Goal: Information Seeking & Learning: Get advice/opinions

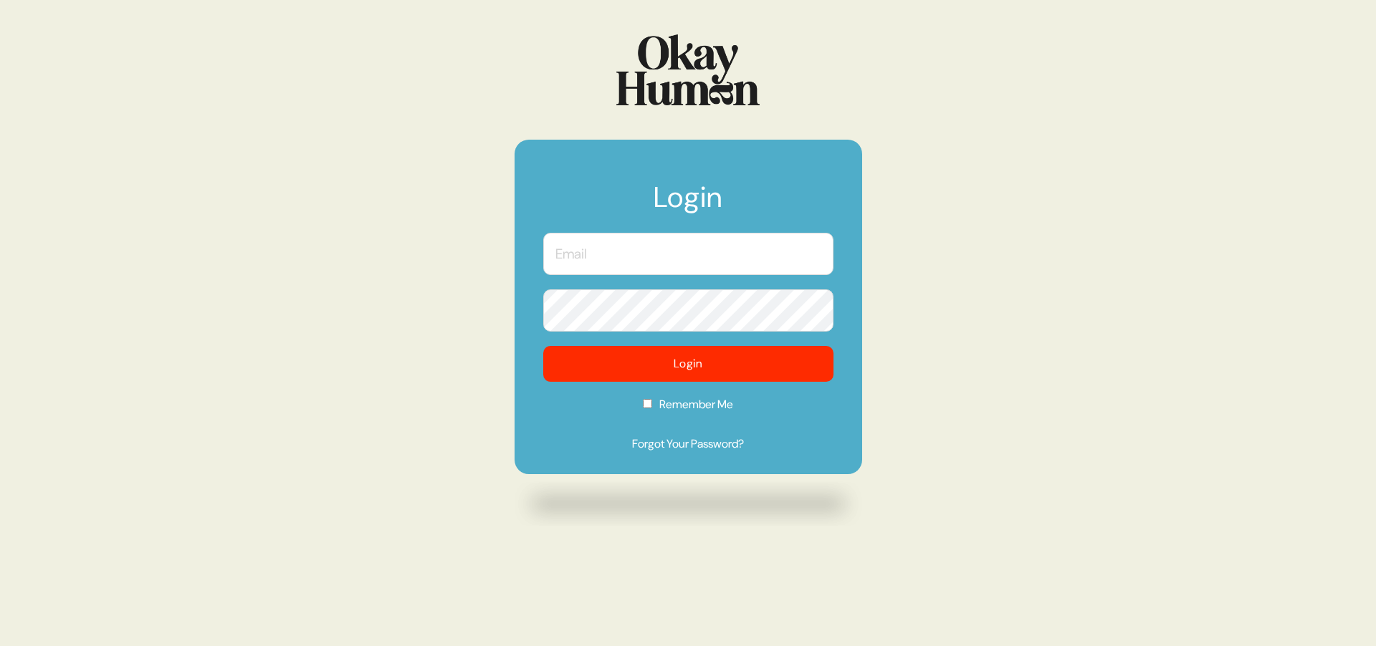
click at [668, 258] on input "text" at bounding box center [688, 254] width 290 height 42
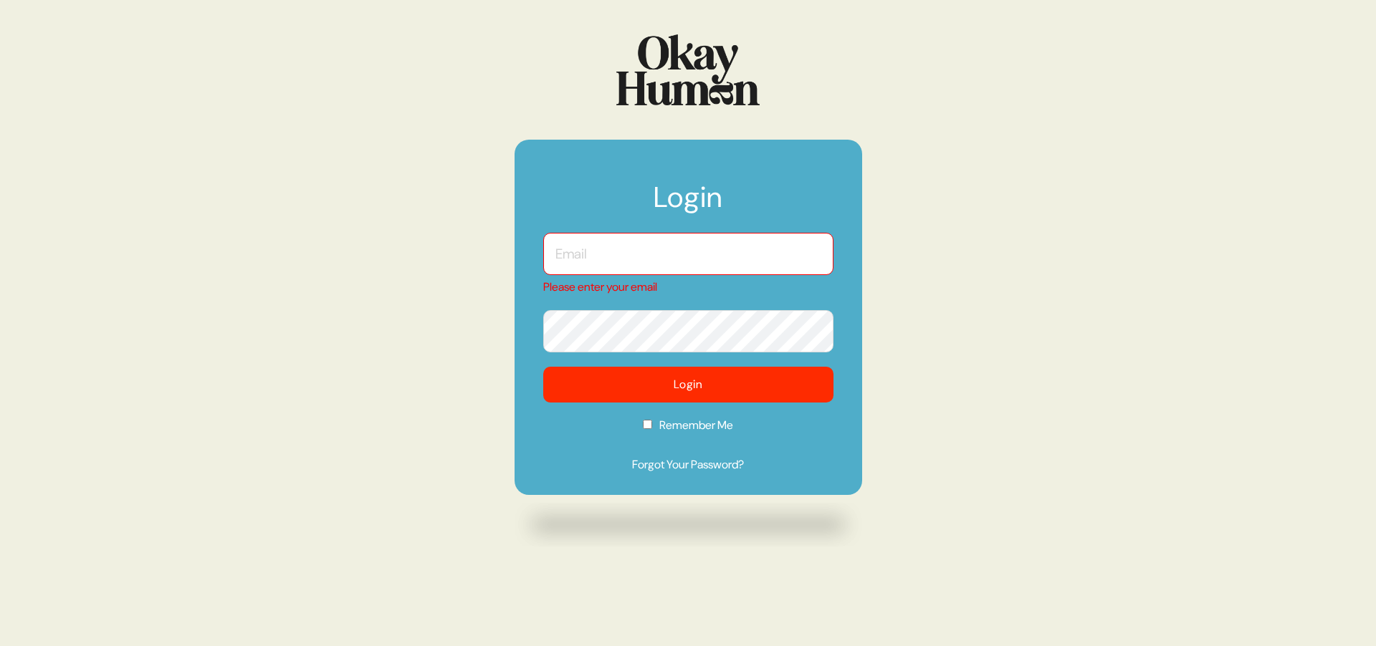
click at [693, 255] on input "text" at bounding box center [688, 254] width 290 height 42
click at [725, 259] on input "text" at bounding box center [688, 254] width 290 height 42
click at [704, 257] on input "text" at bounding box center [688, 254] width 290 height 42
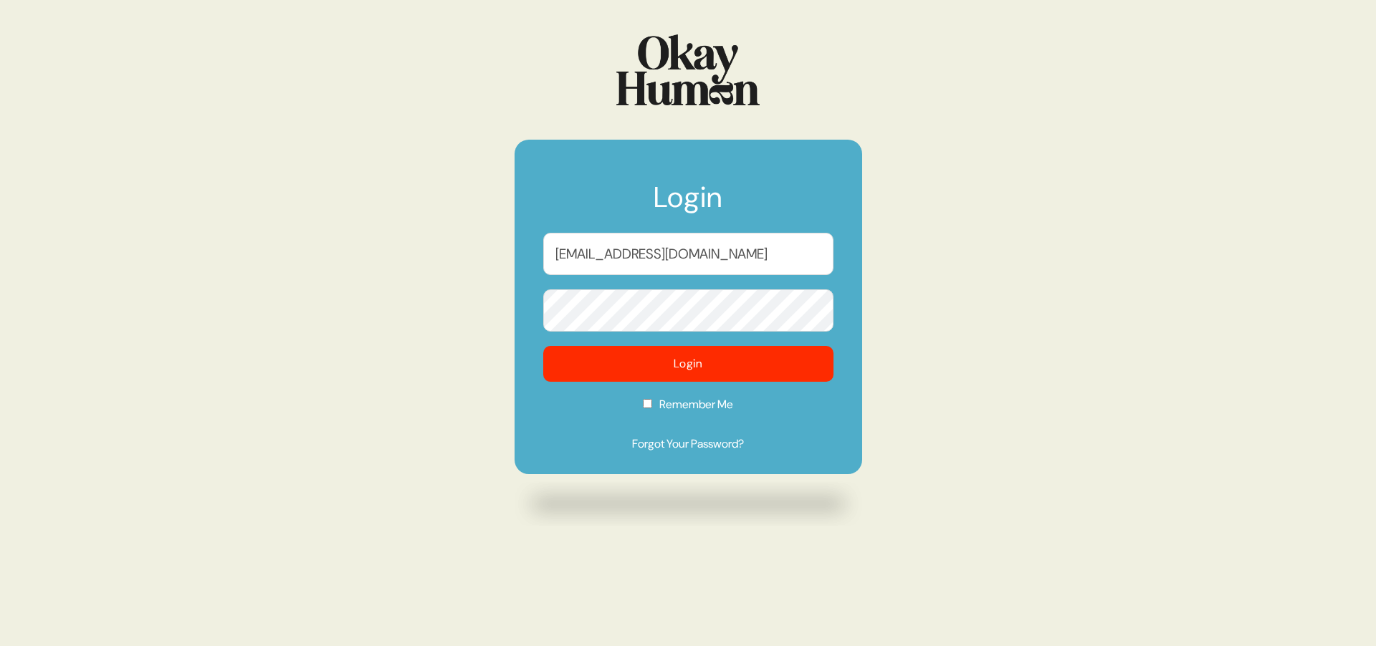
type input "[EMAIL_ADDRESS][DOMAIN_NAME]"
click at [447, 178] on div "Login [EMAIL_ADDRESS][DOMAIN_NAME] Login Remember Me Forgot Your Password?" at bounding box center [688, 323] width 1376 height 646
click at [706, 406] on label "Remember Me" at bounding box center [688, 409] width 290 height 27
click at [652, 406] on input "Remember Me" at bounding box center [647, 403] width 9 height 9
checkbox input "true"
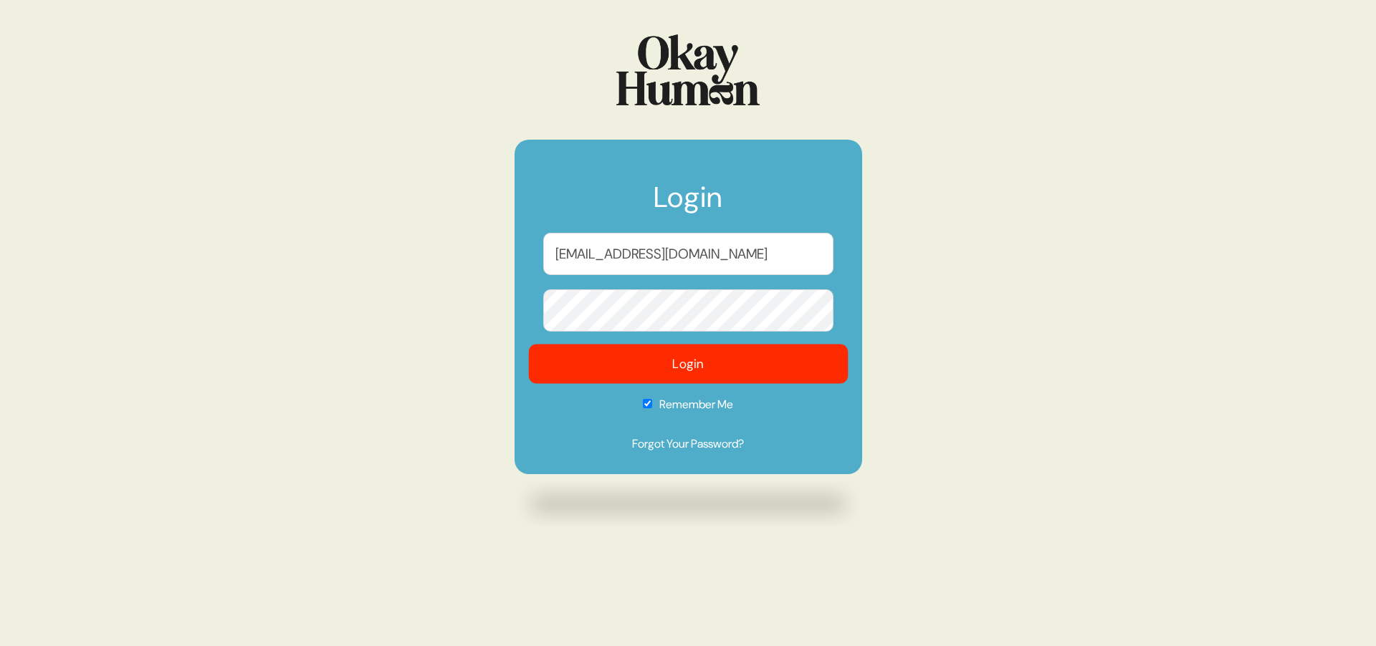
click at [701, 373] on button "Login" at bounding box center [688, 364] width 320 height 39
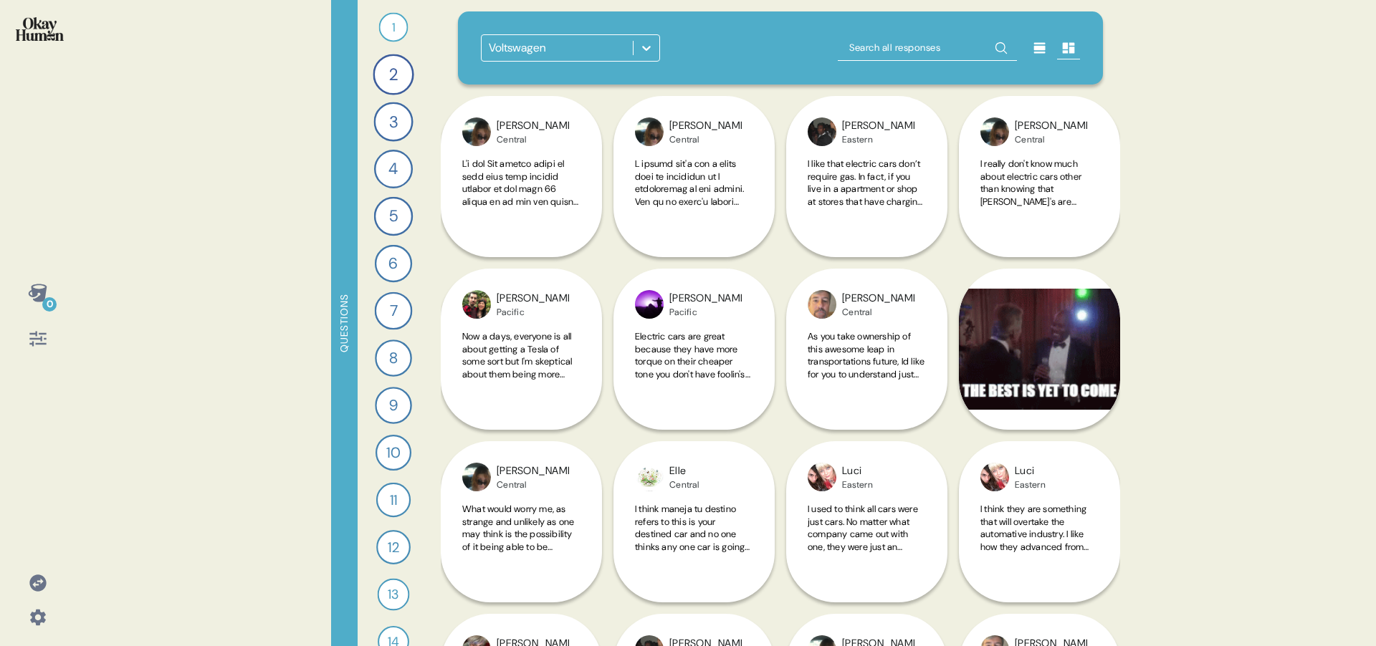
click at [570, 50] on div "Voltswagen" at bounding box center [557, 48] width 151 height 26
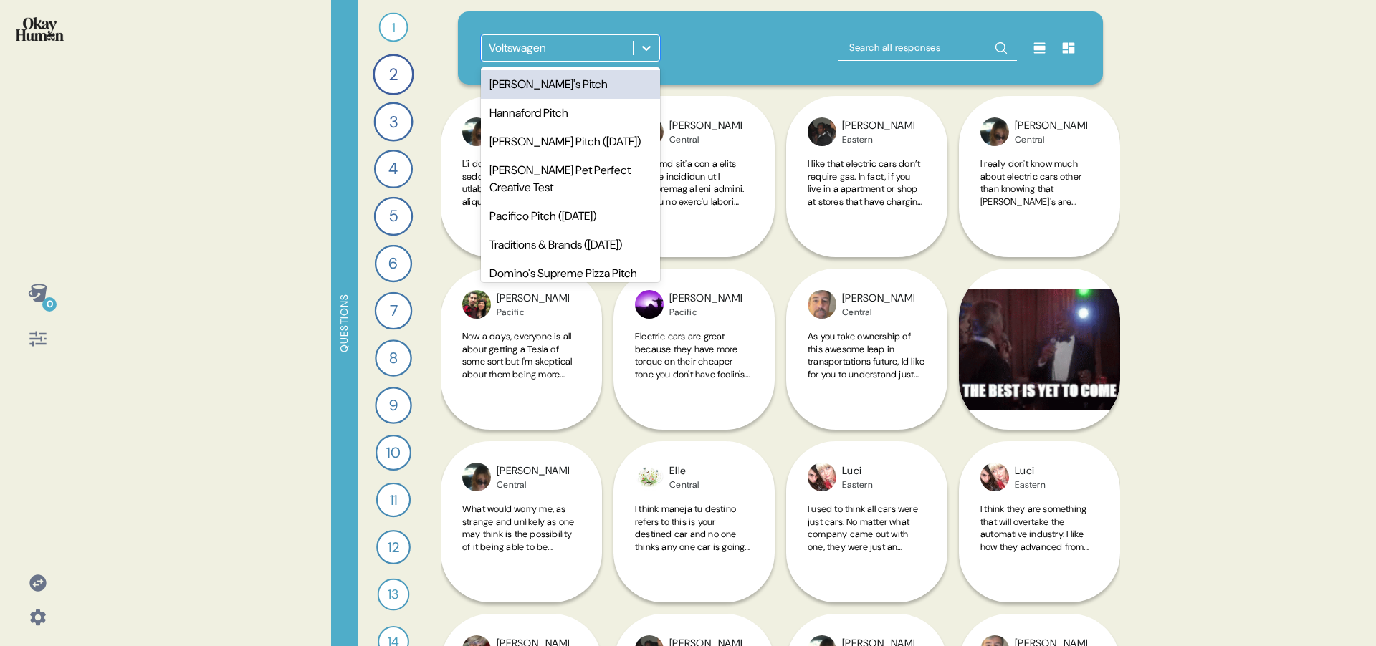
click at [540, 75] on div "[PERSON_NAME]'s Pitch" at bounding box center [570, 84] width 179 height 29
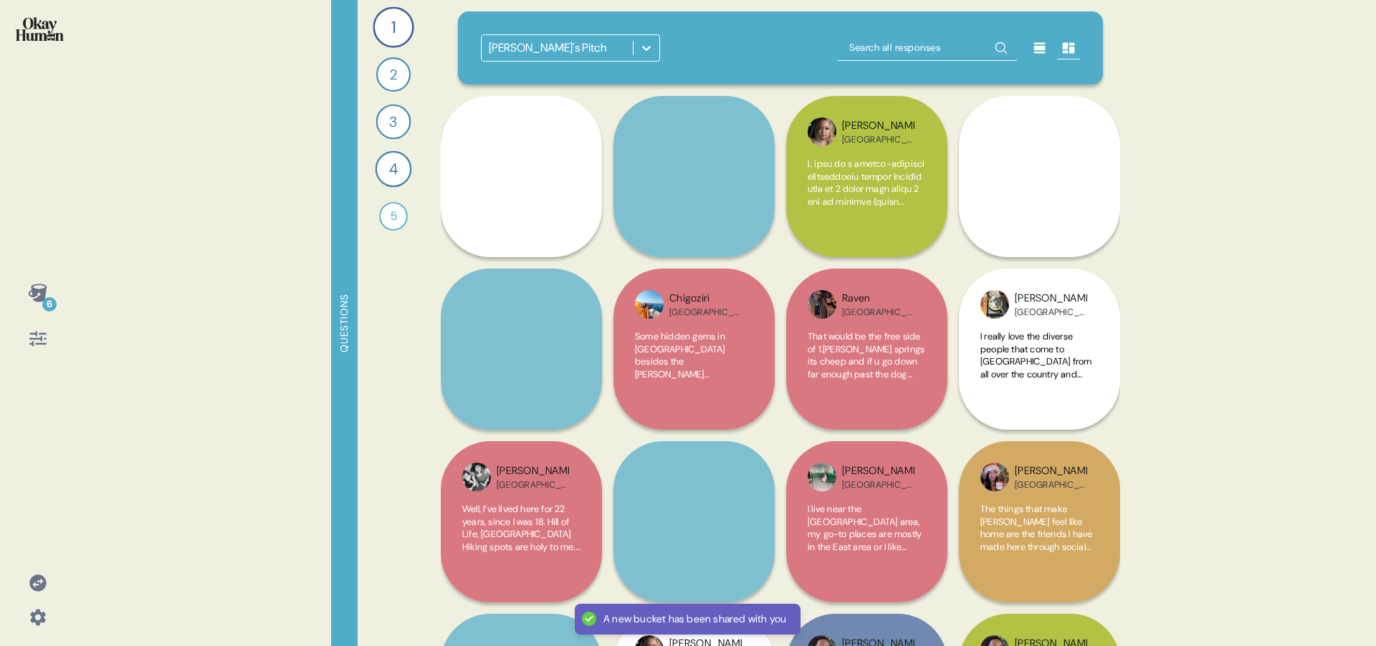
click at [1043, 49] on icon at bounding box center [1039, 48] width 11 height 11
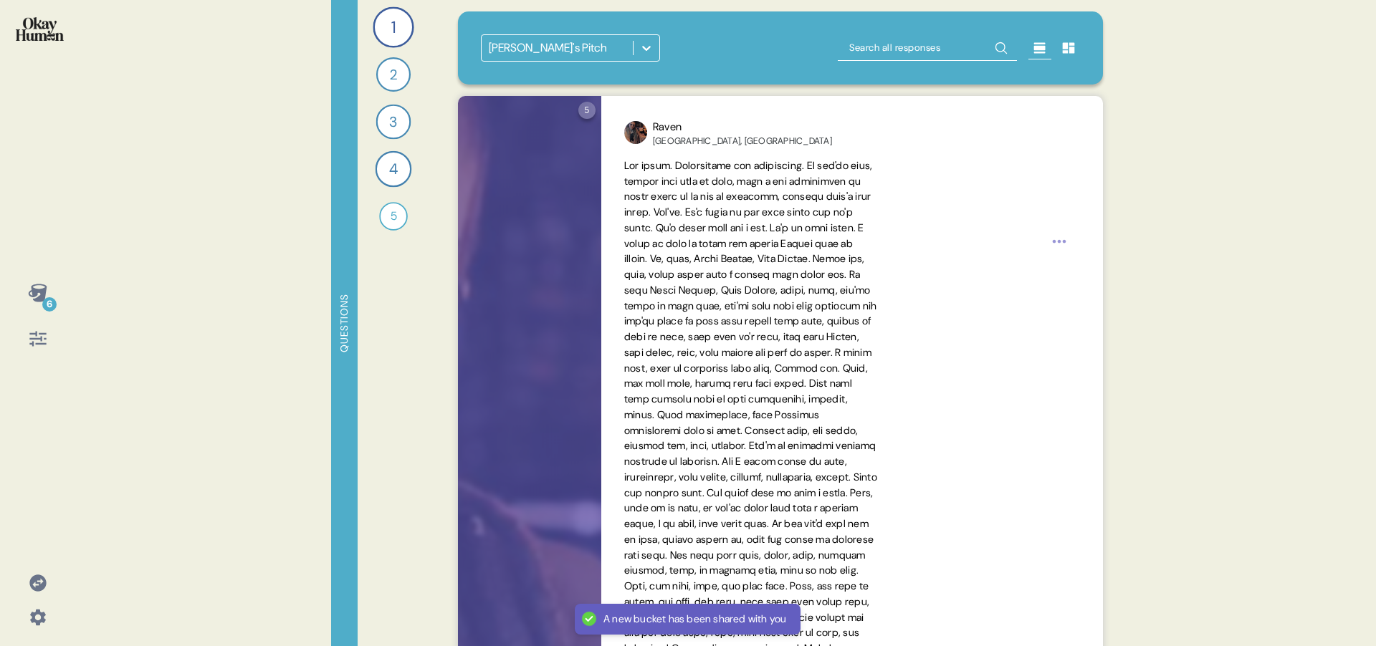
click at [1064, 48] on icon at bounding box center [1069, 48] width 12 height 11
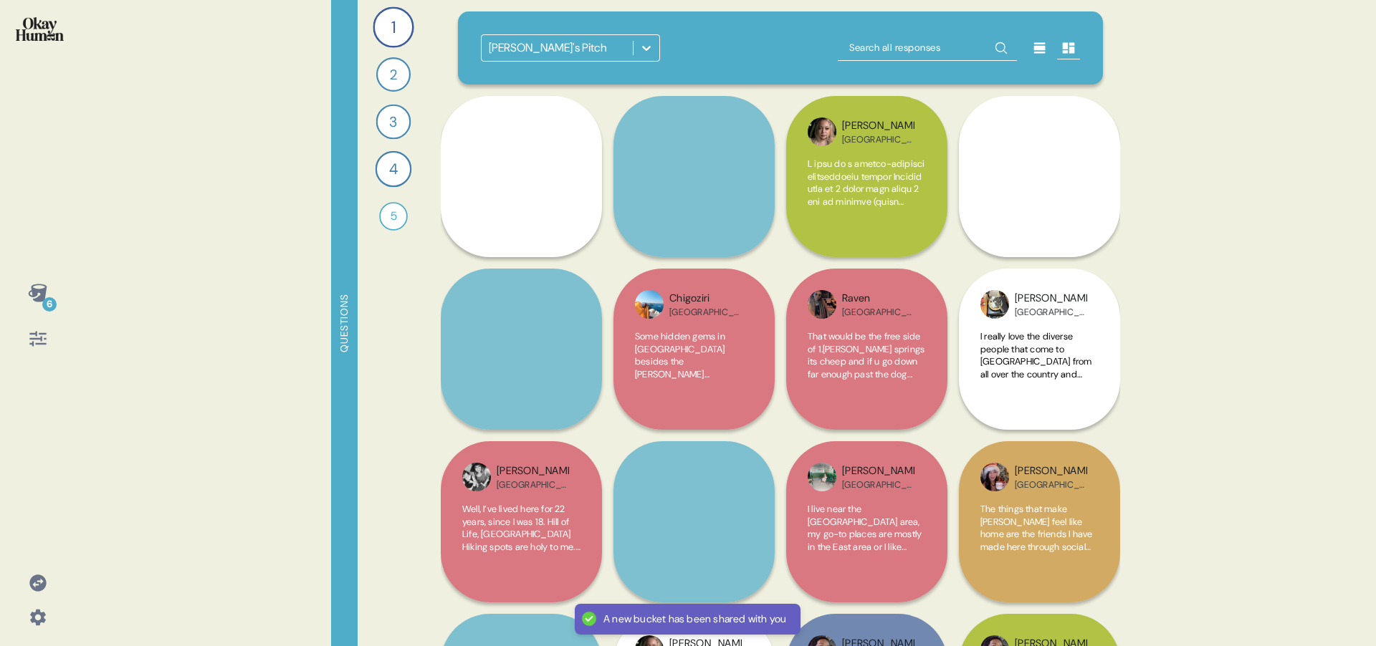
click at [1039, 52] on icon at bounding box center [1039, 48] width 11 height 11
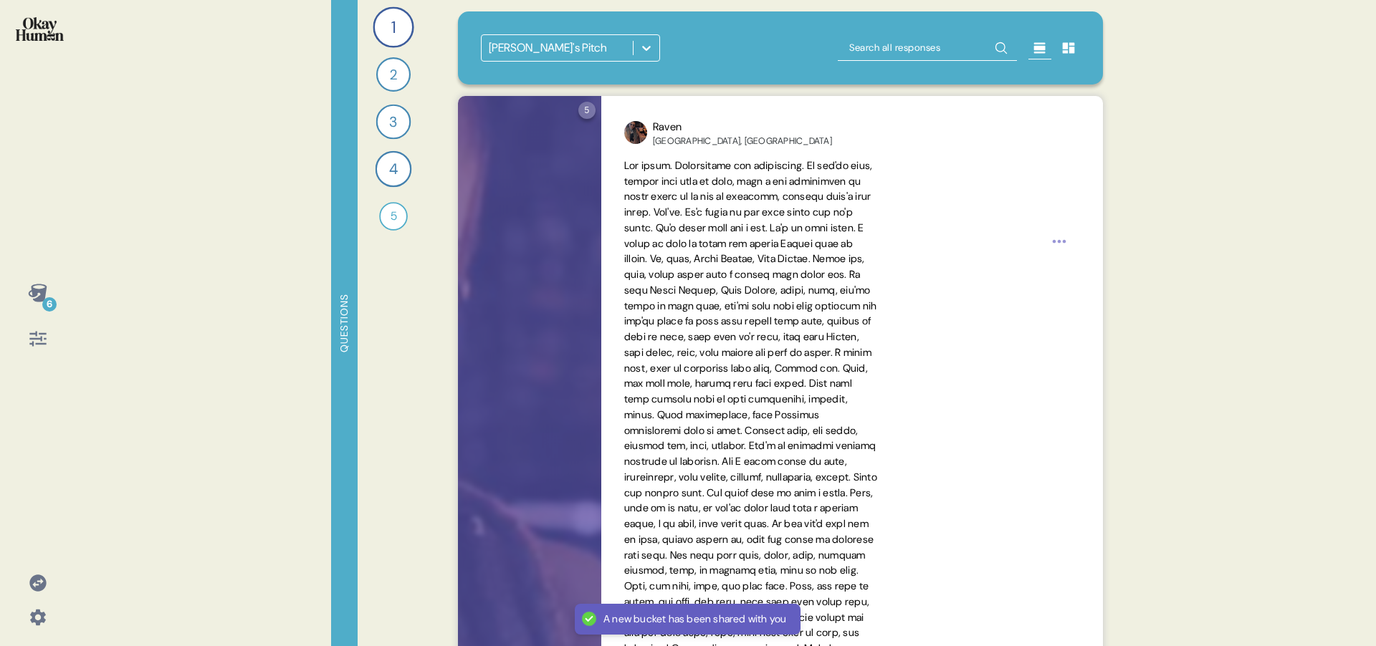
click at [36, 335] on icon at bounding box center [38, 339] width 20 height 20
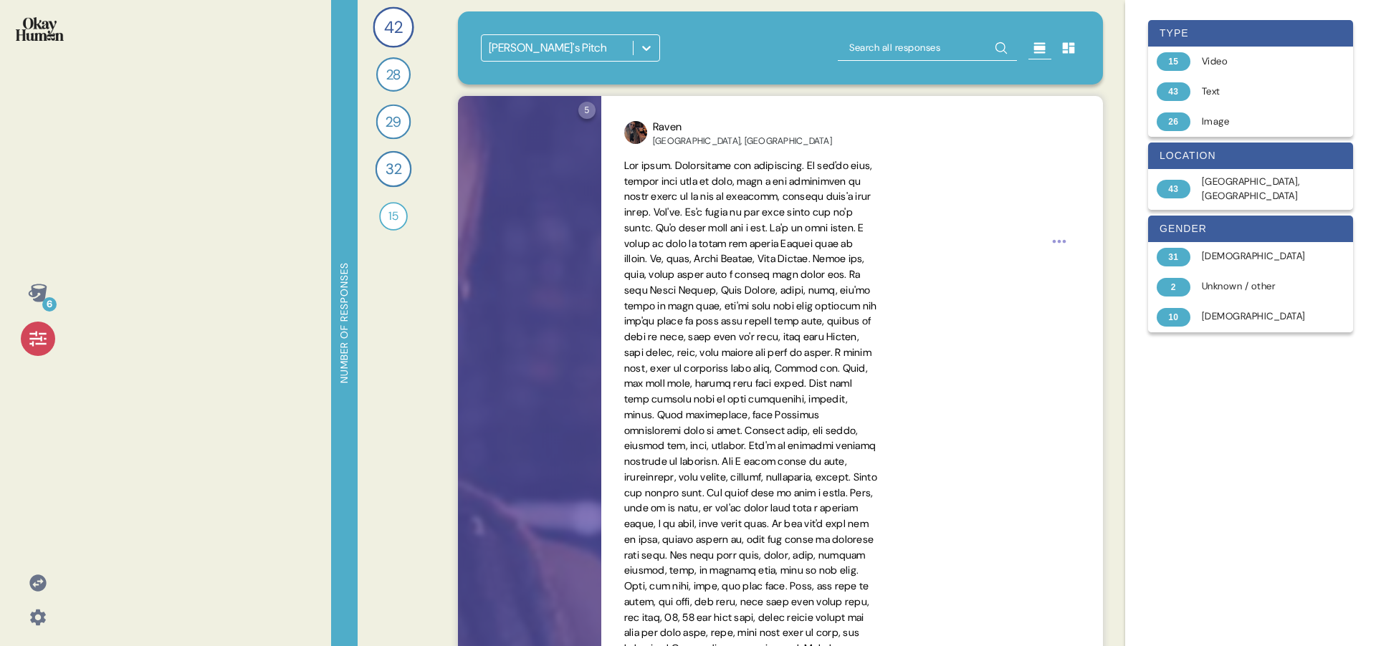
click at [44, 286] on icon at bounding box center [37, 293] width 19 height 18
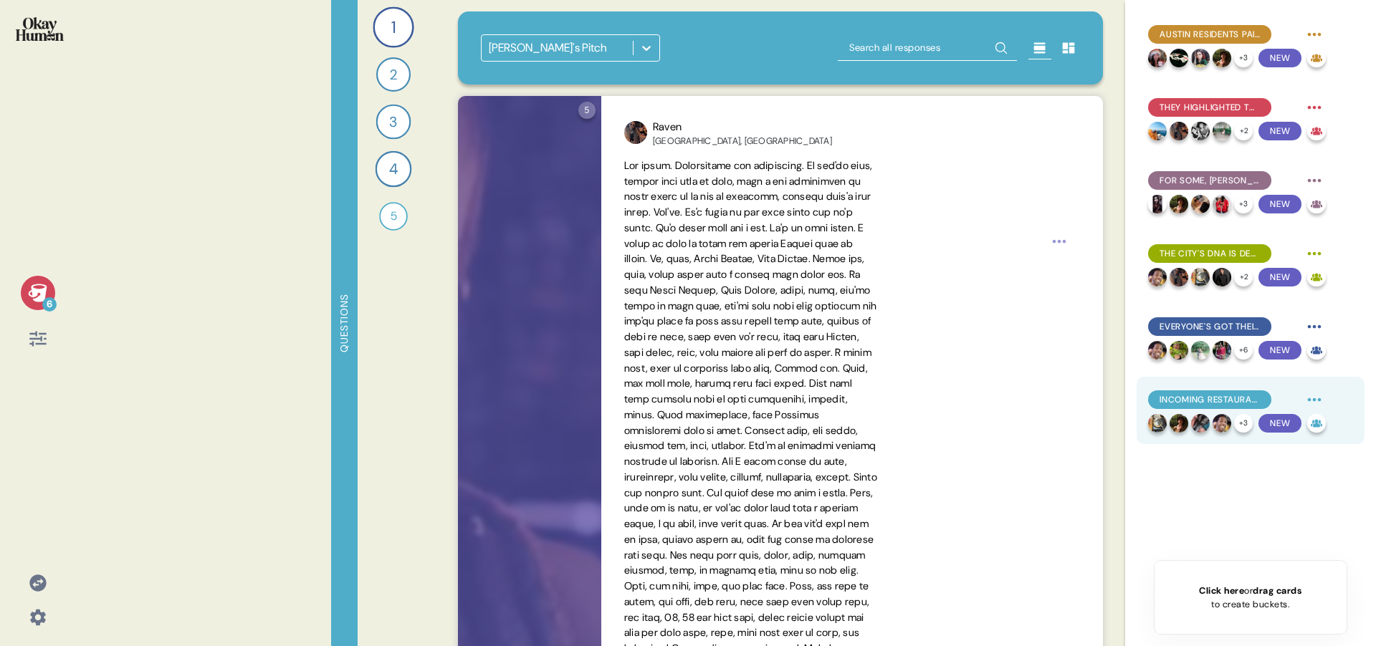
click at [1213, 398] on span "Incoming restaurants should seek to match Austin's values, offer something new,…" at bounding box center [1209, 399] width 100 height 13
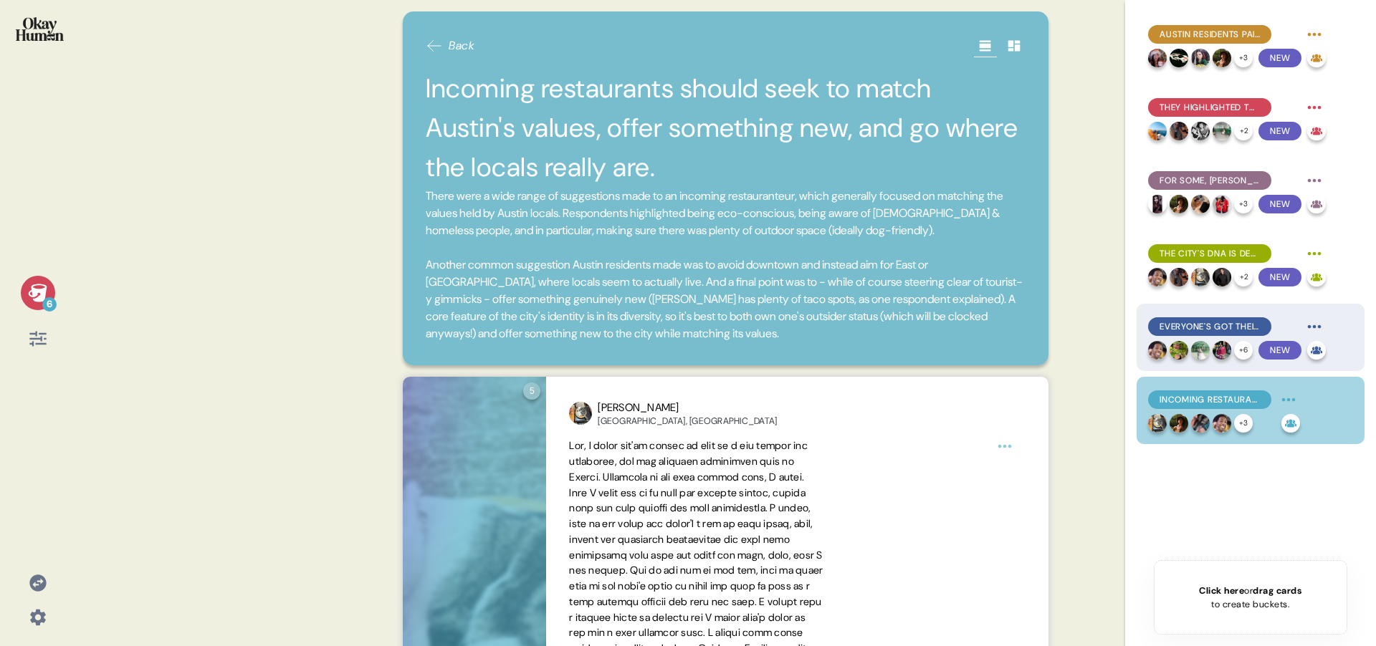
click at [1202, 327] on span "Everyone's got their hidden gem restaurants & bars, and they're swimming in foo…" at bounding box center [1209, 326] width 100 height 13
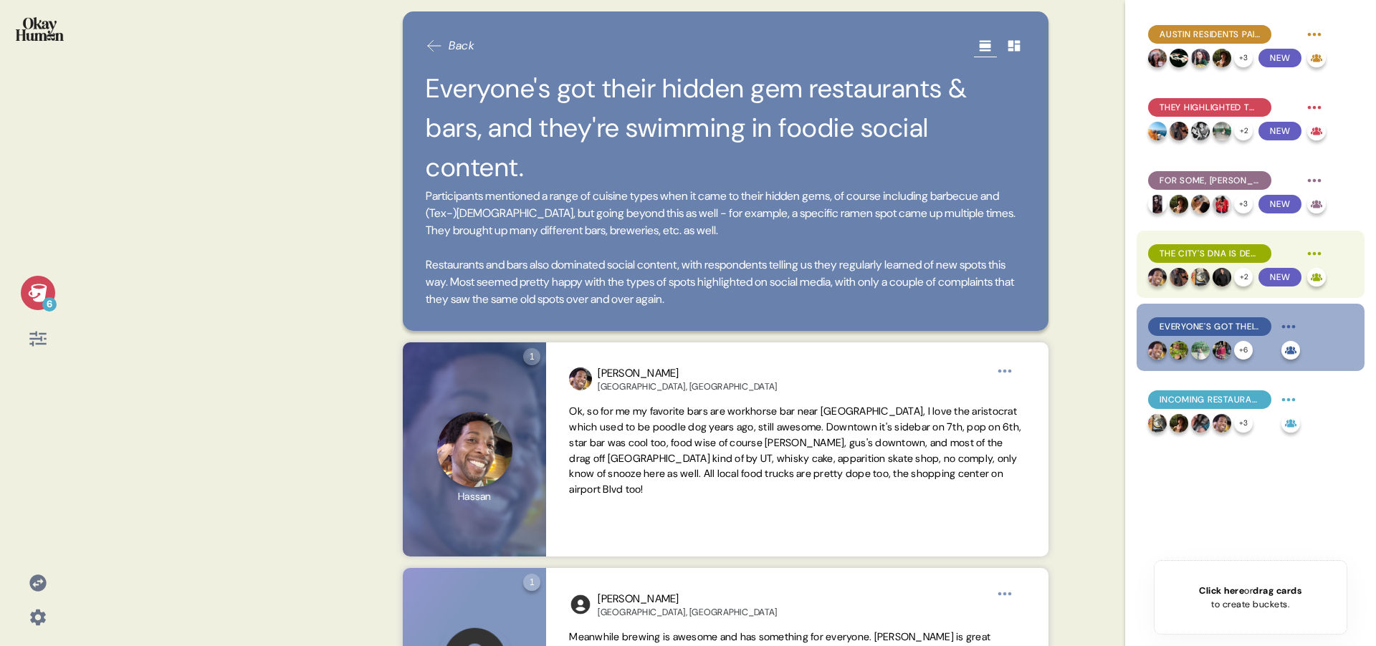
click at [1209, 254] on span "The city's DNA is decidedly musical and very diverse." at bounding box center [1209, 253] width 100 height 13
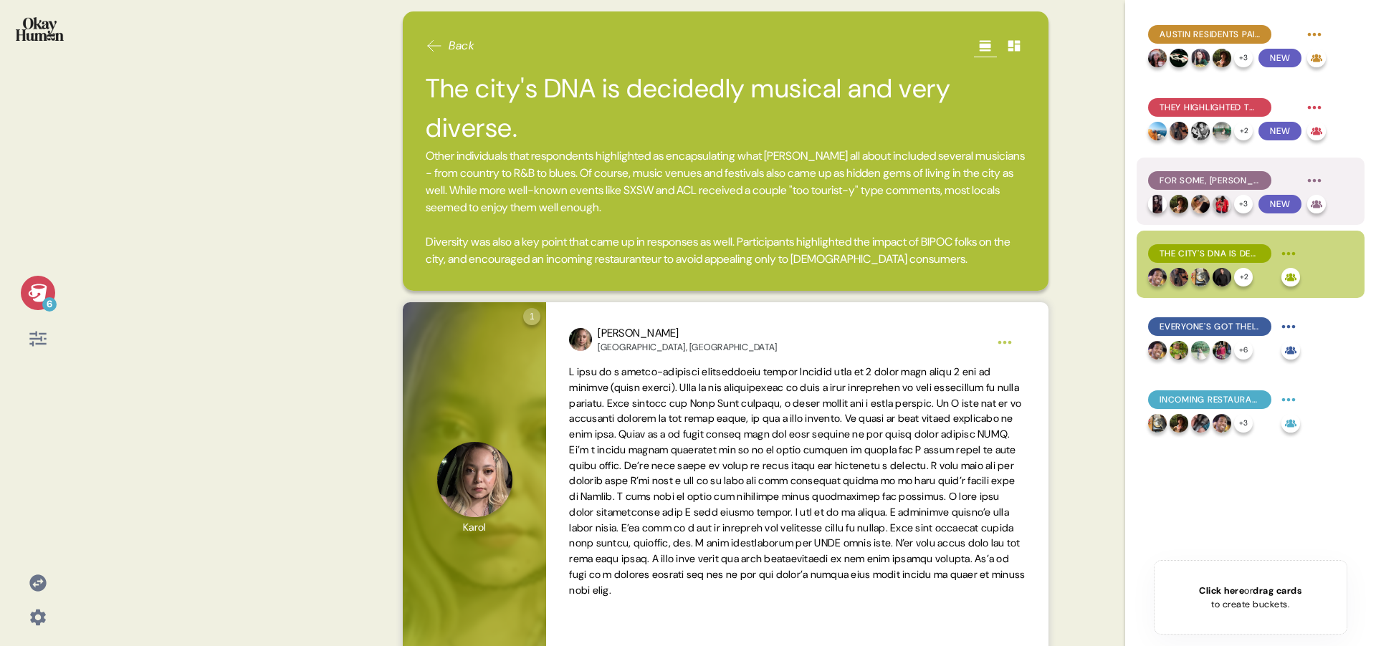
click at [1201, 169] on div "For some, [PERSON_NAME] was the archetypal Austinite: active, people-focused, a…" at bounding box center [1237, 180] width 178 height 23
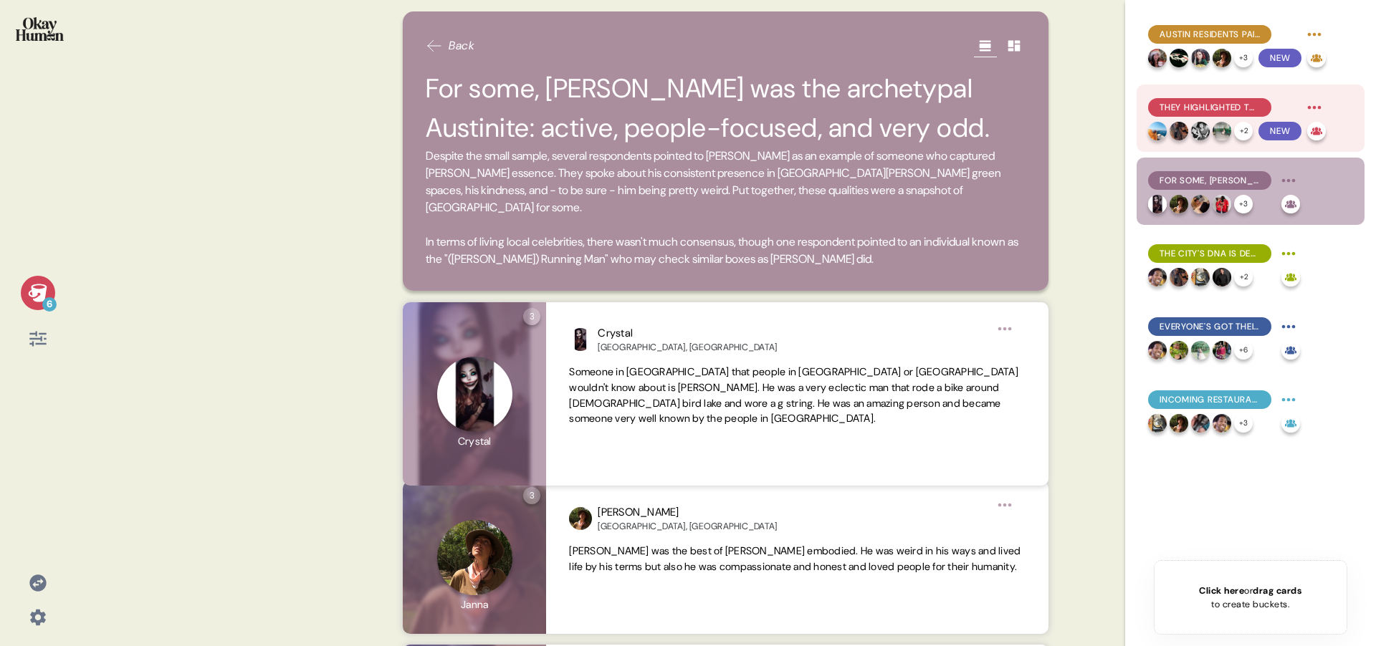
click at [1196, 110] on span "They highlighted the city's active, outdoors-y feel, mentioning loads of parks …" at bounding box center [1209, 107] width 100 height 13
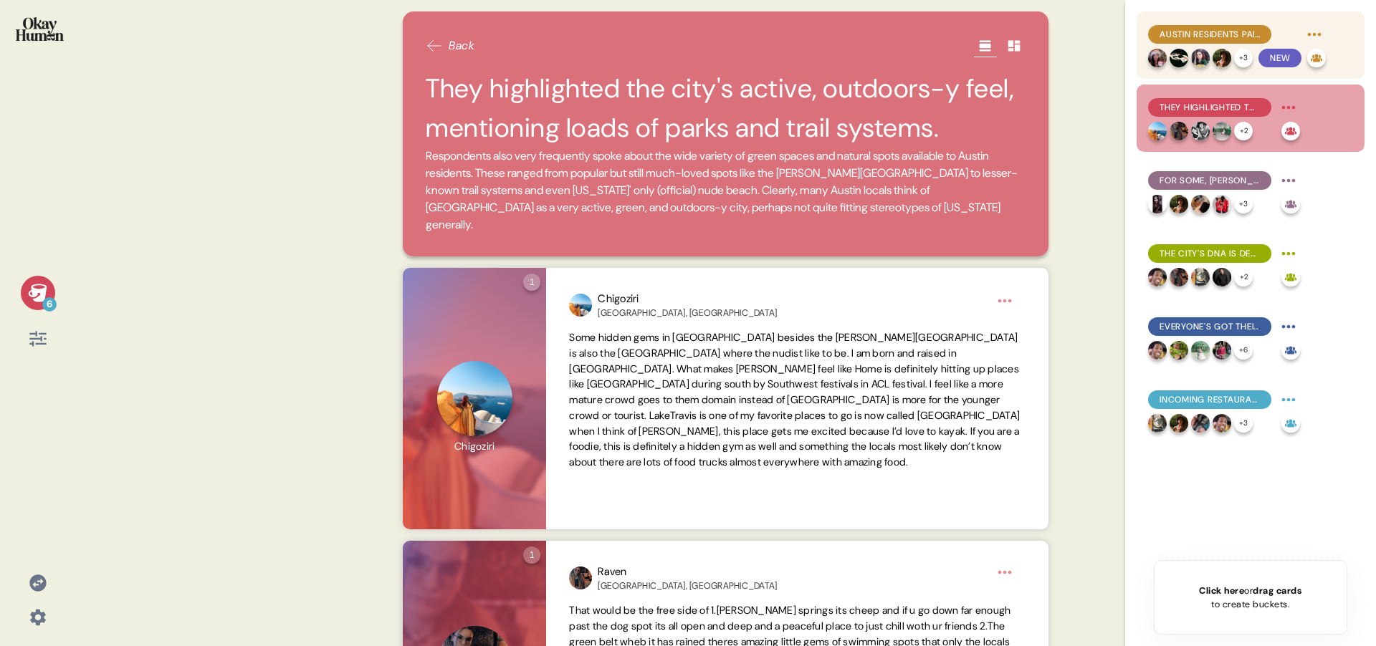
click at [1198, 28] on span "Austin residents paint a picture of a powerful social city." at bounding box center [1209, 34] width 100 height 13
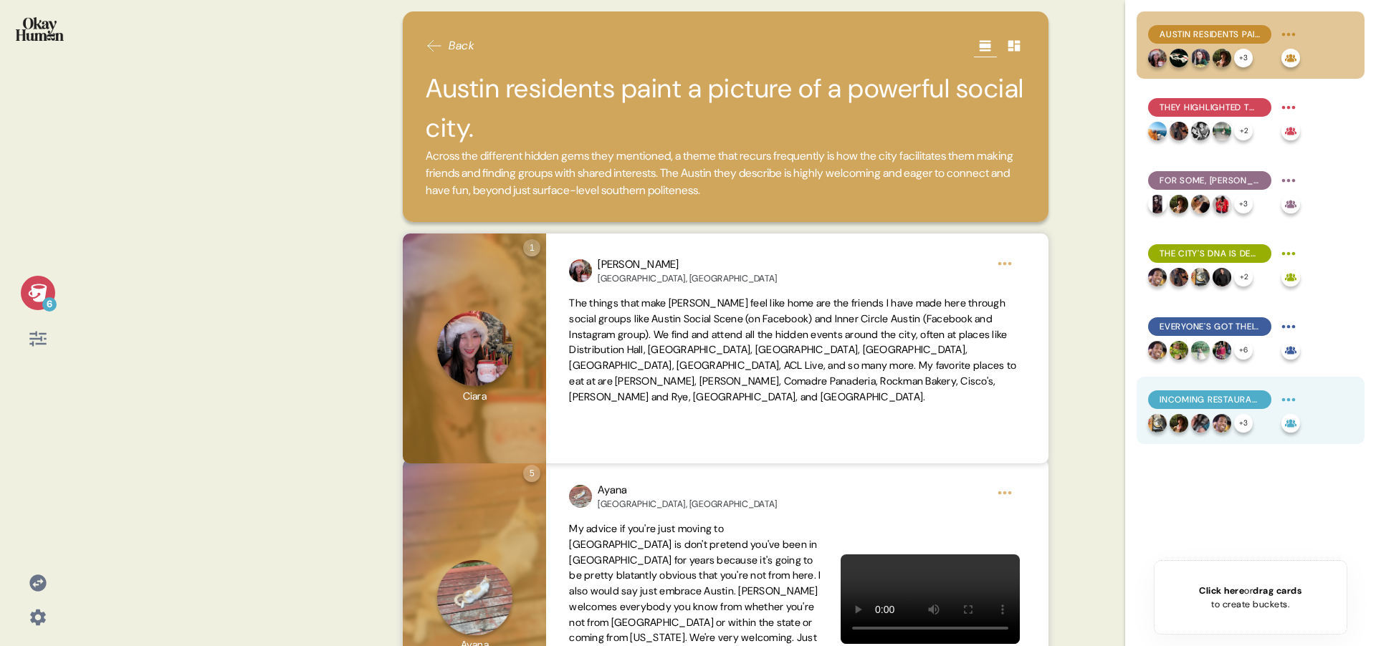
click at [1209, 391] on div "Incoming restaurants should seek to match Austin's values, offer something new,…" at bounding box center [1209, 400] width 123 height 19
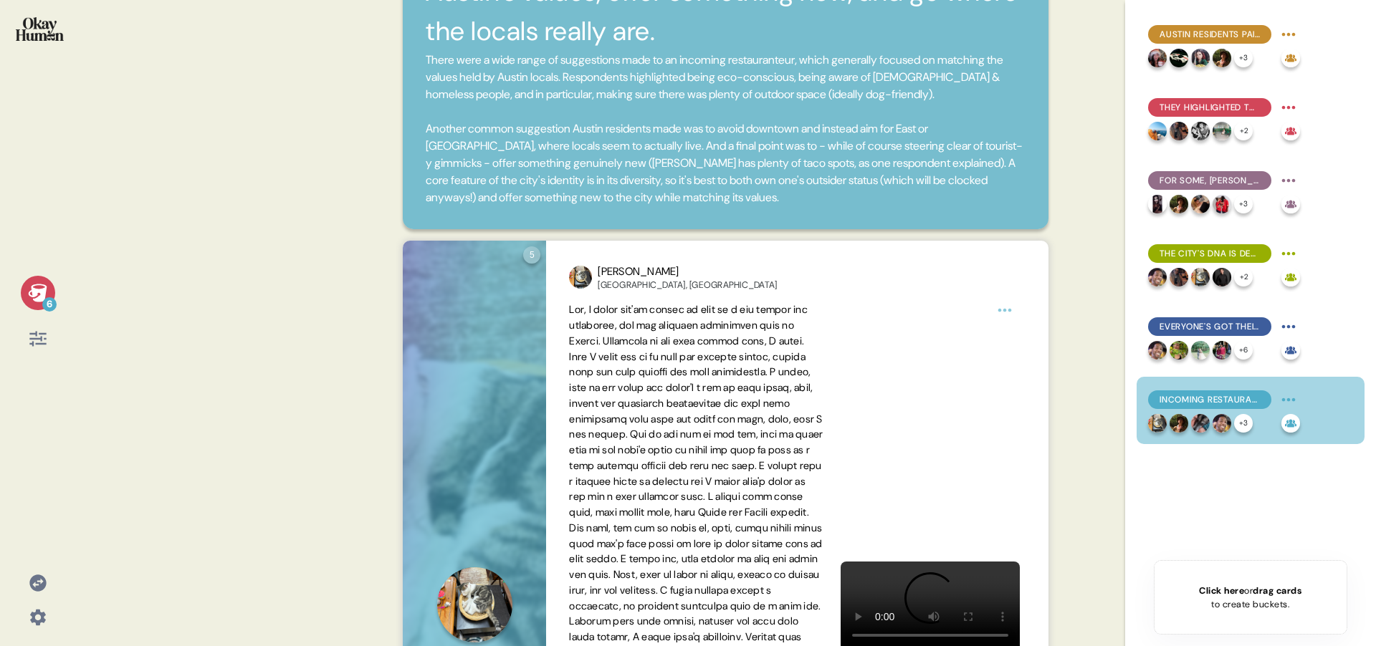
scroll to position [137, 0]
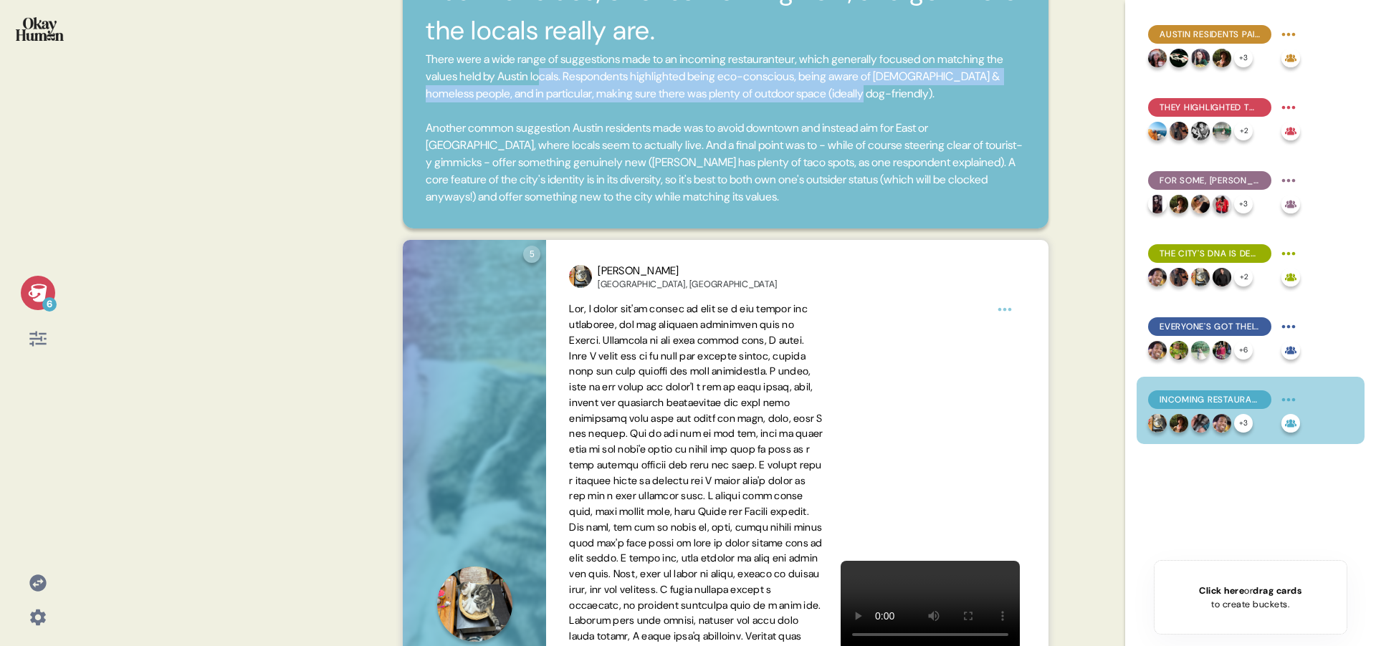
drag, startPoint x: 666, startPoint y: 76, endPoint x: 972, endPoint y: 92, distance: 306.4
click at [972, 92] on span "There were a wide range of suggestions made to an incoming restauranteur, which…" at bounding box center [726, 128] width 600 height 155
click at [971, 95] on span "There were a wide range of suggestions made to an incoming restauranteur, which…" at bounding box center [726, 128] width 600 height 155
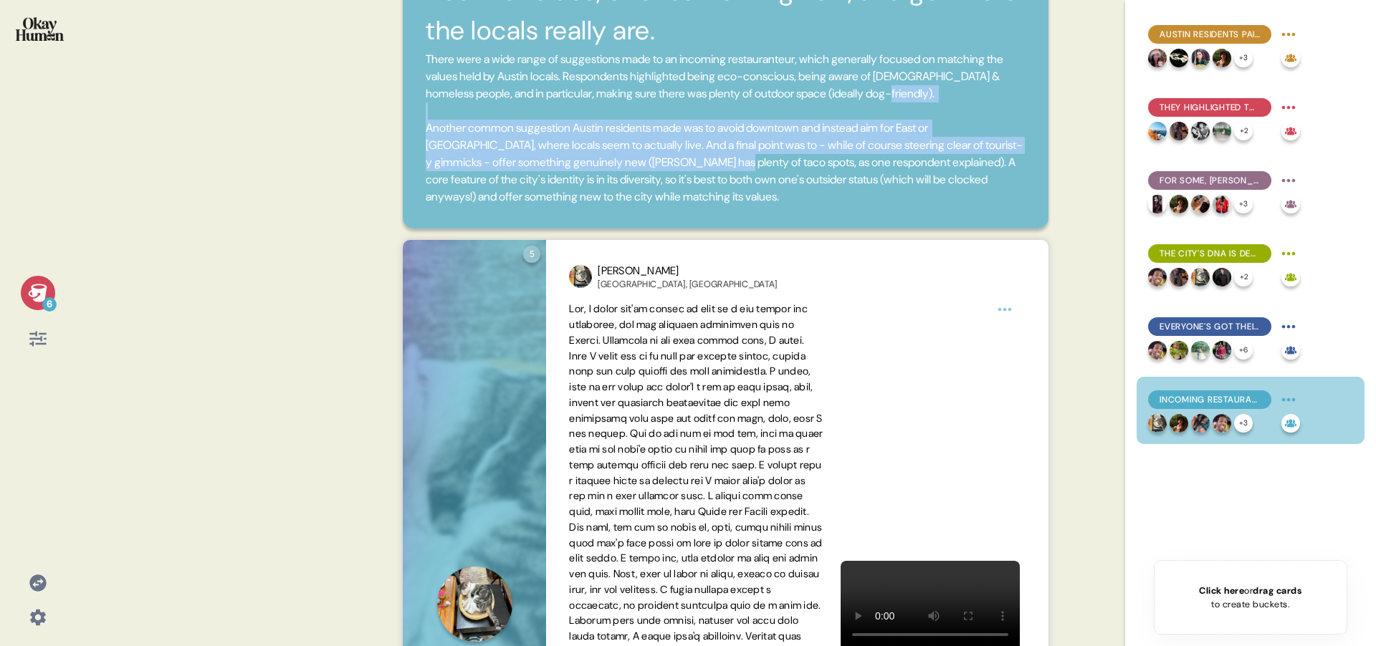
drag, startPoint x: 419, startPoint y: 124, endPoint x: 833, endPoint y: 164, distance: 415.4
click at [836, 164] on div "Back Incoming restaurants should seek to match Austin's values, offer something…" at bounding box center [726, 52] width 646 height 354
click at [828, 164] on span "There were a wide range of suggestions made to an incoming restauranteur, which…" at bounding box center [726, 128] width 600 height 155
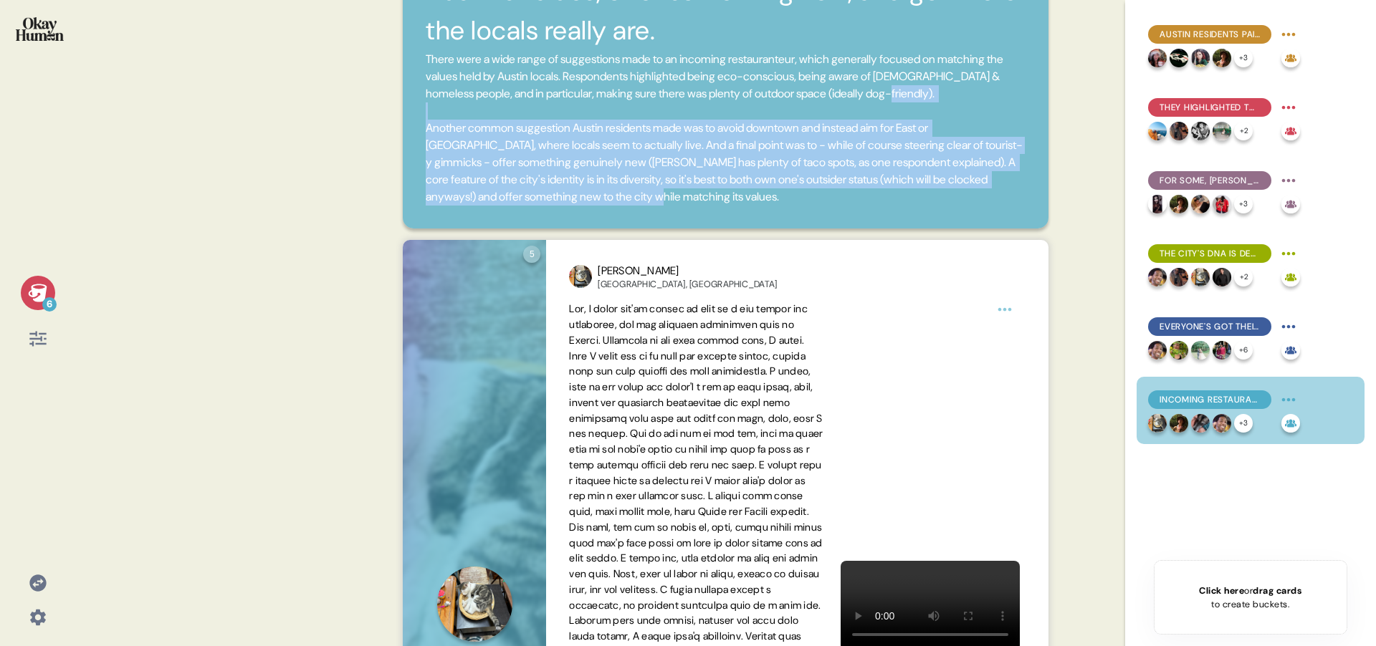
drag, startPoint x: 737, startPoint y: 186, endPoint x: 409, endPoint y: 120, distance: 334.0
click at [409, 120] on div "Back Incoming restaurants should seek to match Austin's values, offer something…" at bounding box center [726, 52] width 646 height 354
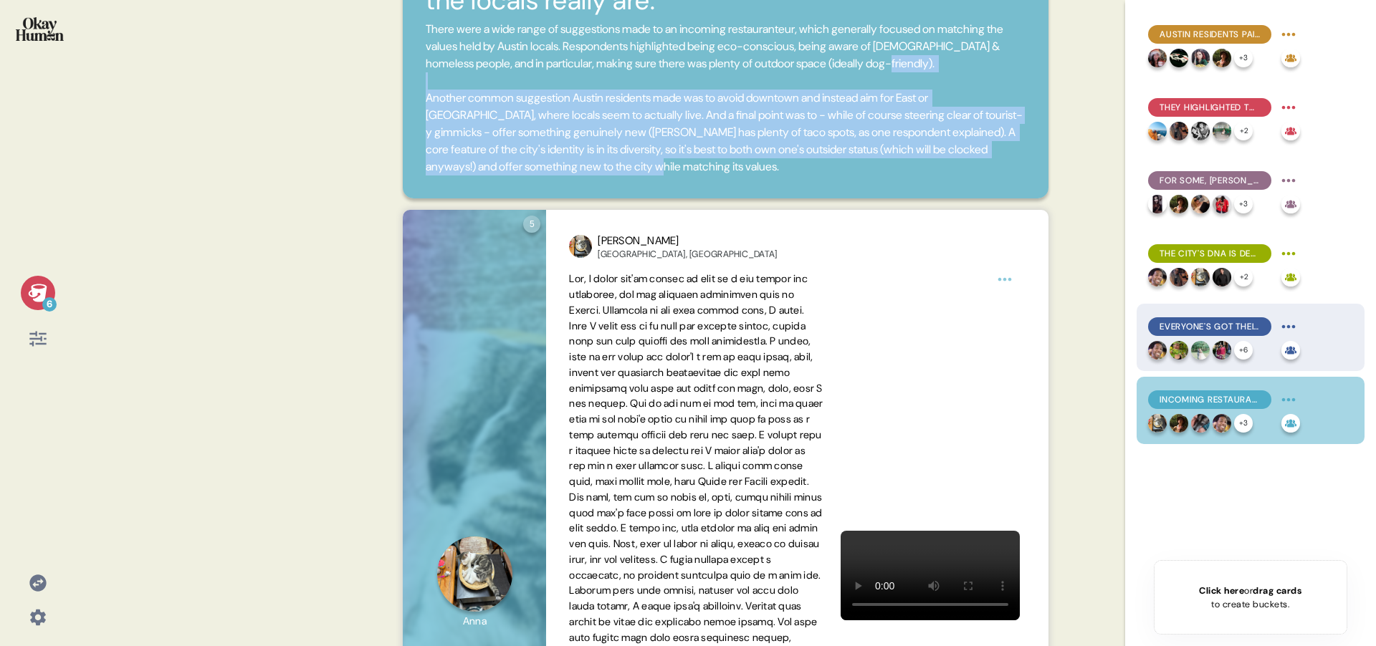
click at [1209, 326] on span "Everyone's got their hidden gem restaurants & bars, and they're swimming in foo…" at bounding box center [1209, 326] width 100 height 13
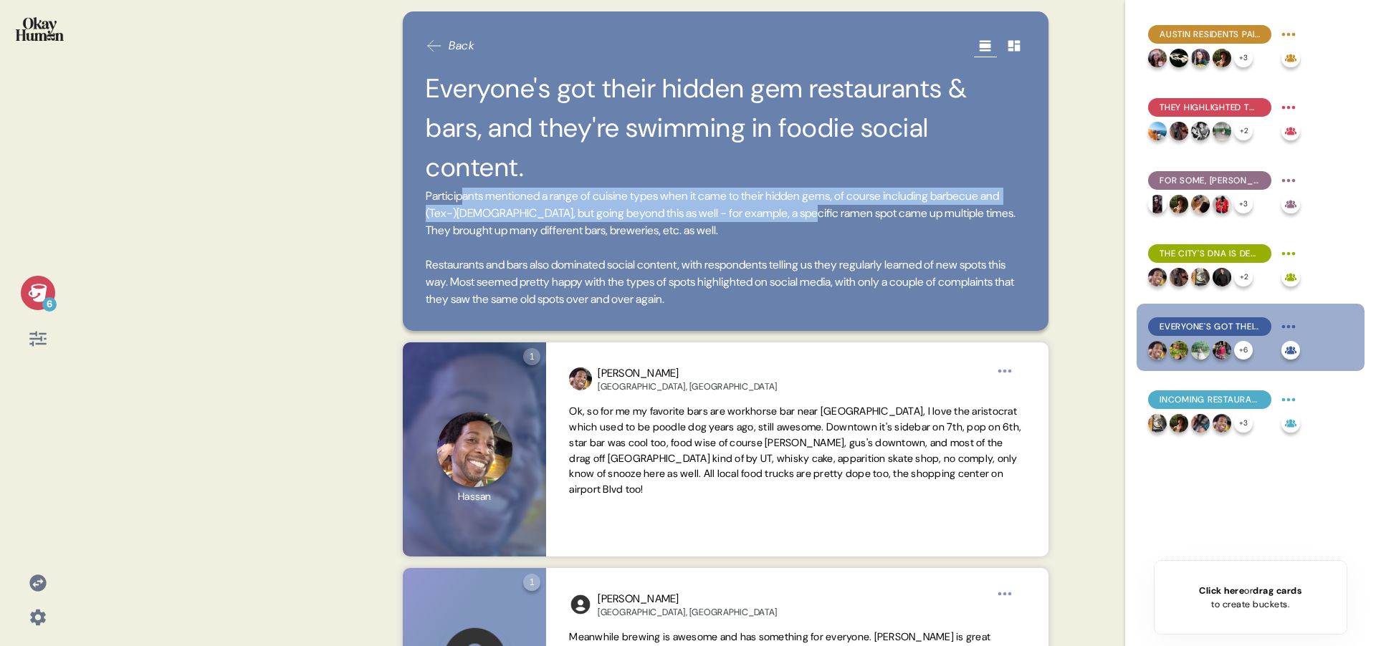
drag, startPoint x: 465, startPoint y: 158, endPoint x: 902, endPoint y: 182, distance: 437.7
click at [904, 188] on span "Participants mentioned a range of cuisine types when it came to their hidden ge…" at bounding box center [726, 248] width 600 height 120
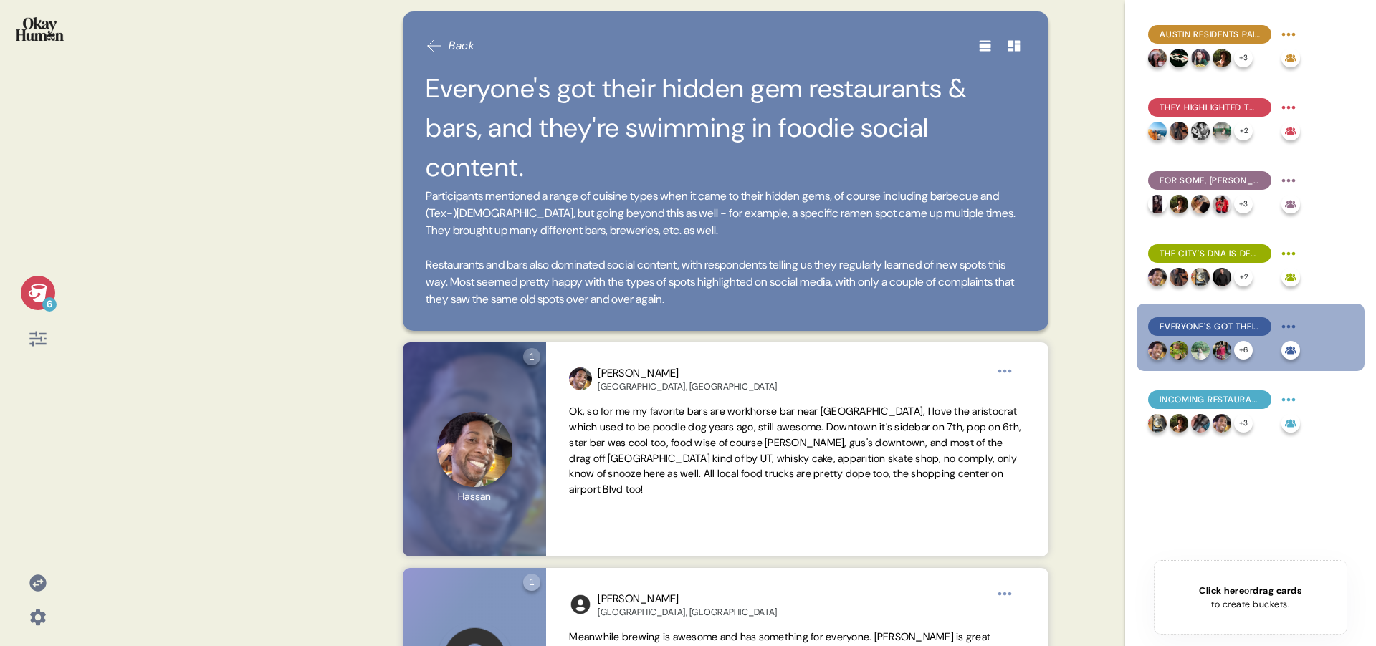
click at [899, 188] on span "Participants mentioned a range of cuisine types when it came to their hidden ge…" at bounding box center [726, 248] width 600 height 120
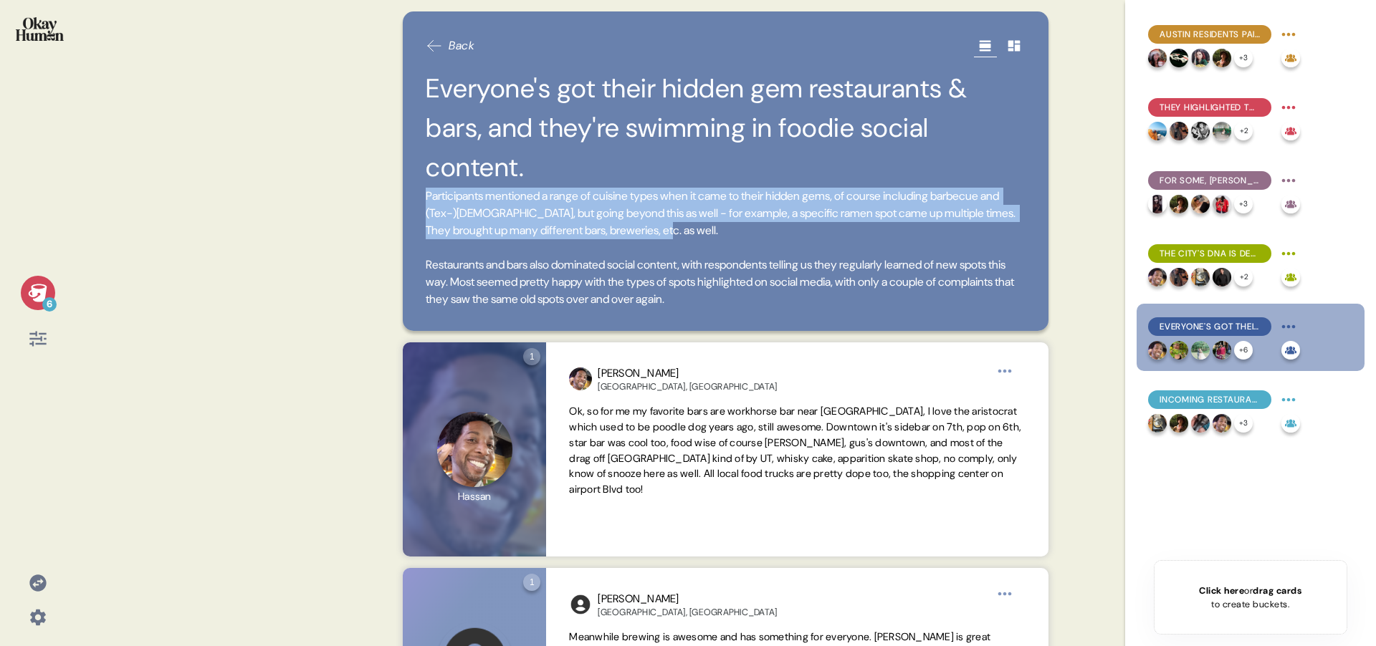
drag, startPoint x: 854, startPoint y: 194, endPoint x: 417, endPoint y: 164, distance: 438.1
click at [417, 164] on div "Back Everyone's got their hidden gem restaurants & bars, and they're swimming i…" at bounding box center [726, 171] width 646 height 320
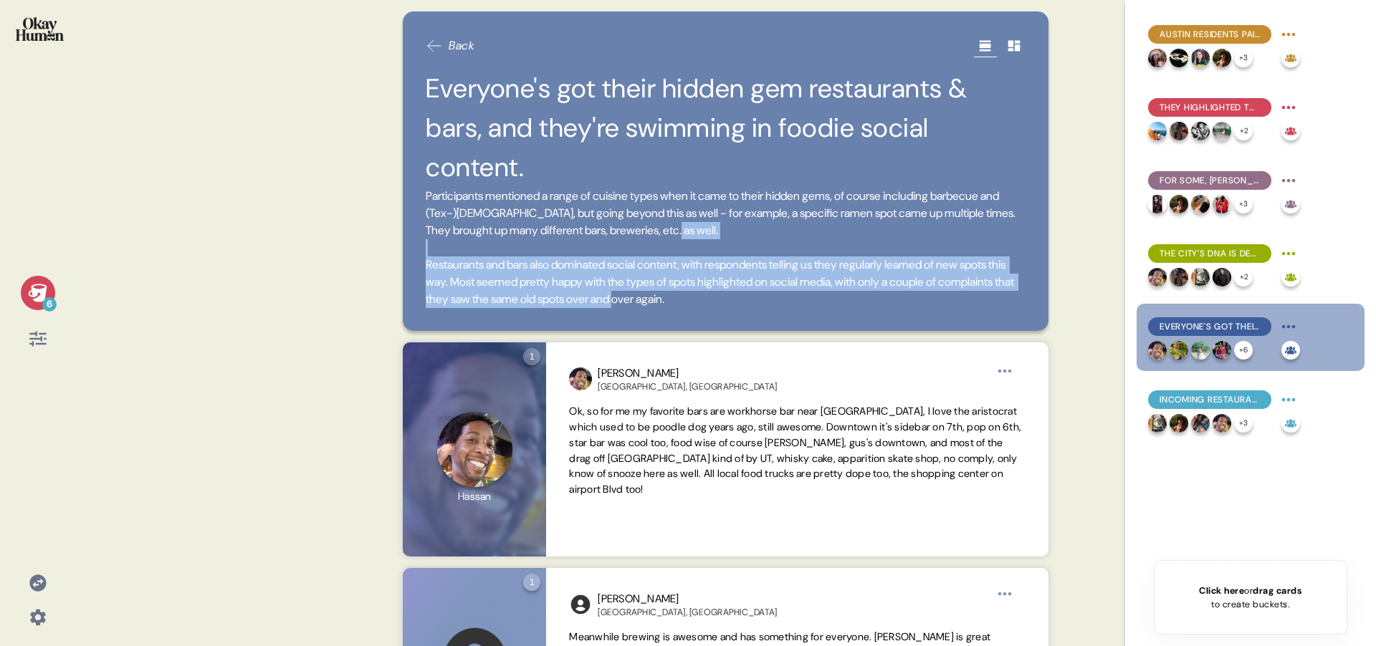
drag, startPoint x: 744, startPoint y: 249, endPoint x: 403, endPoint y: 225, distance: 341.9
click at [403, 225] on div "Back Everyone's got their hidden gem restaurants & bars, and they're swimming i…" at bounding box center [726, 171] width 646 height 320
click at [608, 234] on span "Participants mentioned a range of cuisine types when it came to their hidden ge…" at bounding box center [726, 248] width 600 height 120
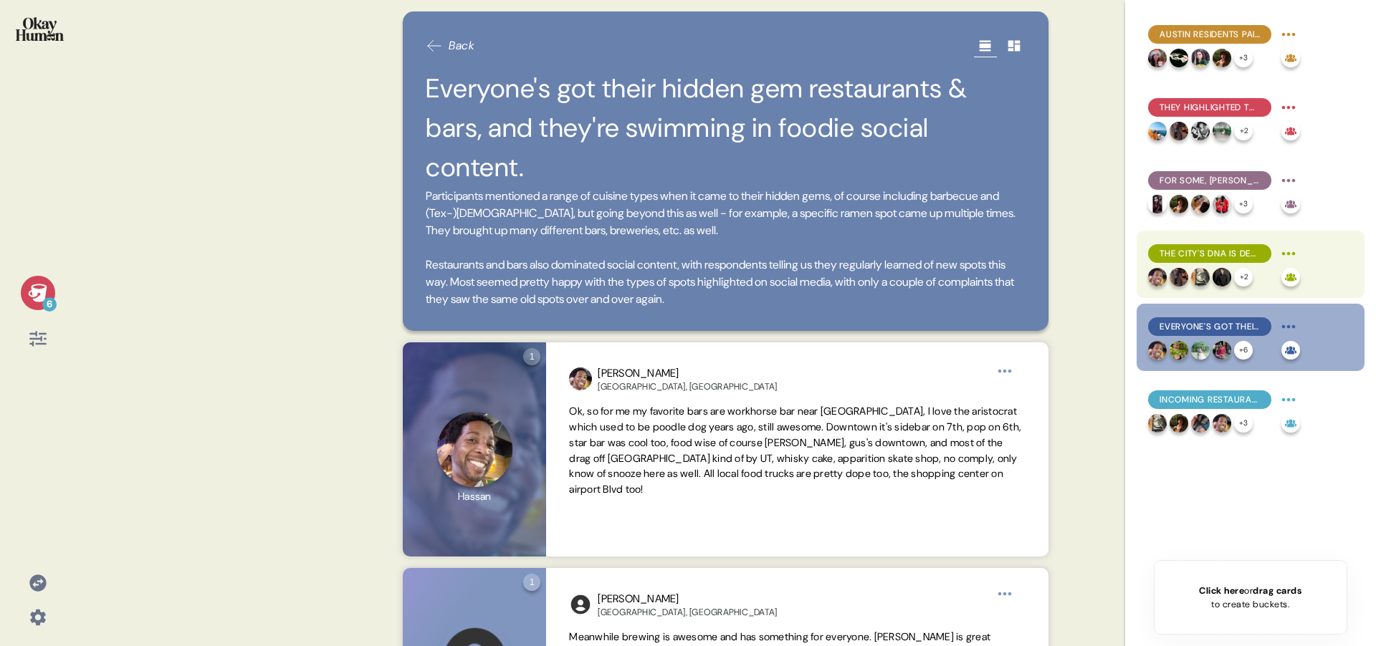
click at [1186, 254] on span "The city's DNA is decidedly musical and very diverse." at bounding box center [1209, 253] width 100 height 13
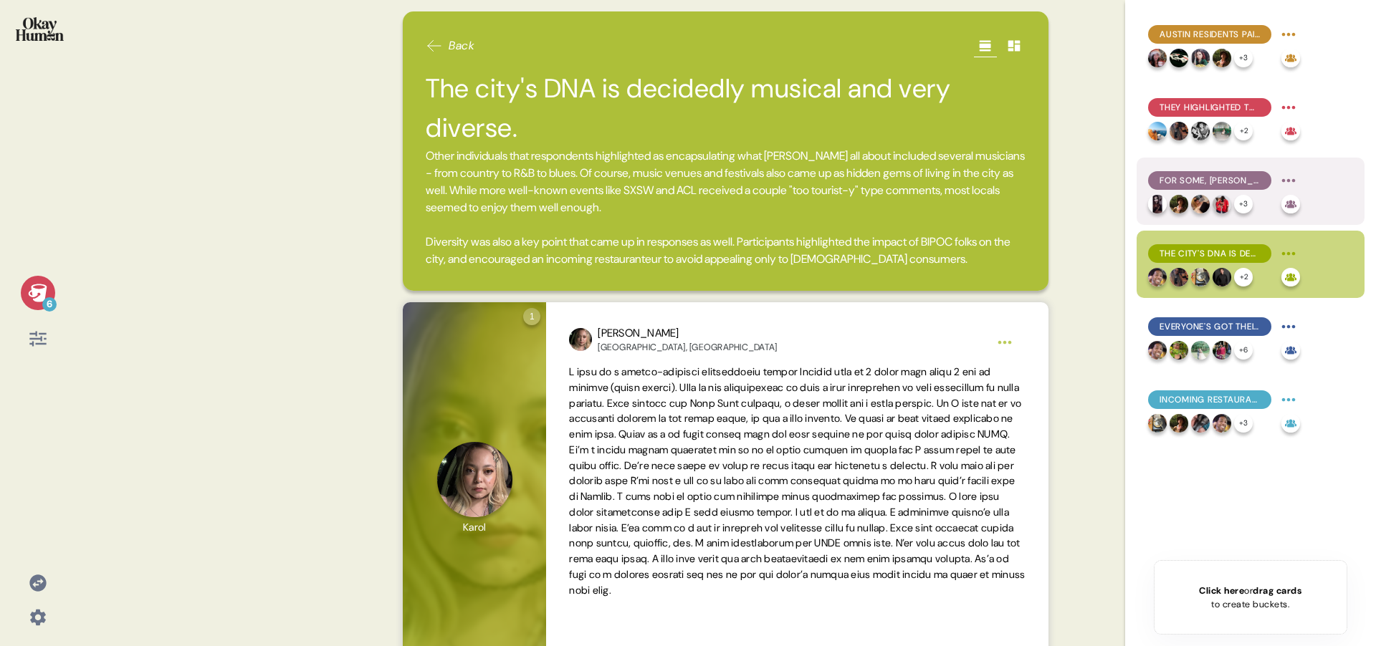
click at [1183, 188] on div "For some, [PERSON_NAME] was the archetypal Austinite: active, people-focused, a…" at bounding box center [1209, 180] width 123 height 19
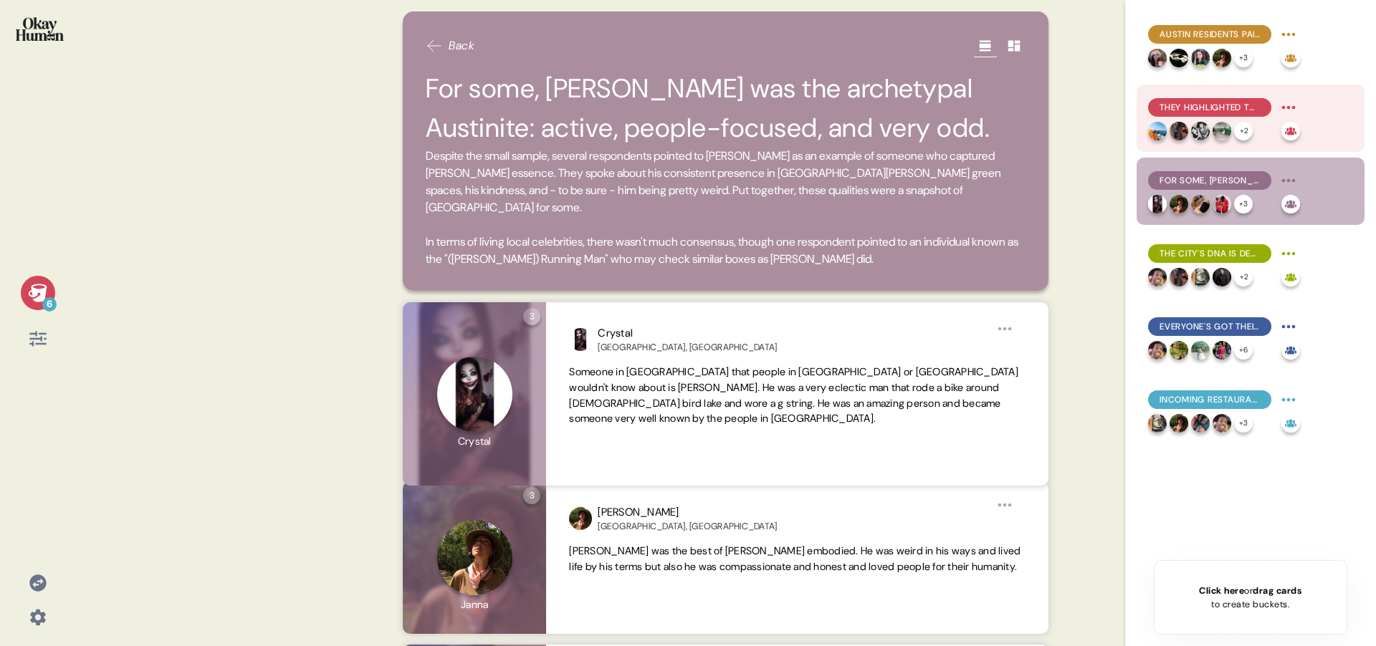
click at [1183, 122] on div at bounding box center [1178, 131] width 19 height 19
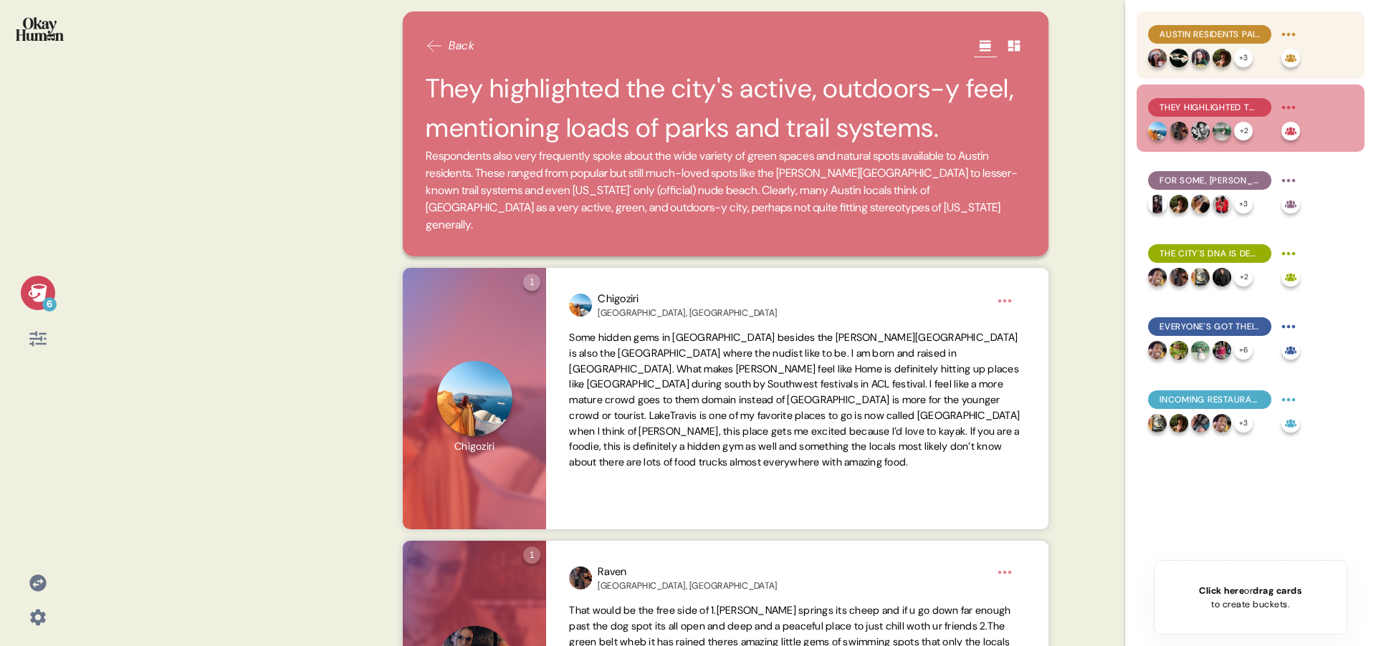
click at [1214, 27] on div "Austin residents paint a picture of a powerful social city." at bounding box center [1209, 34] width 123 height 19
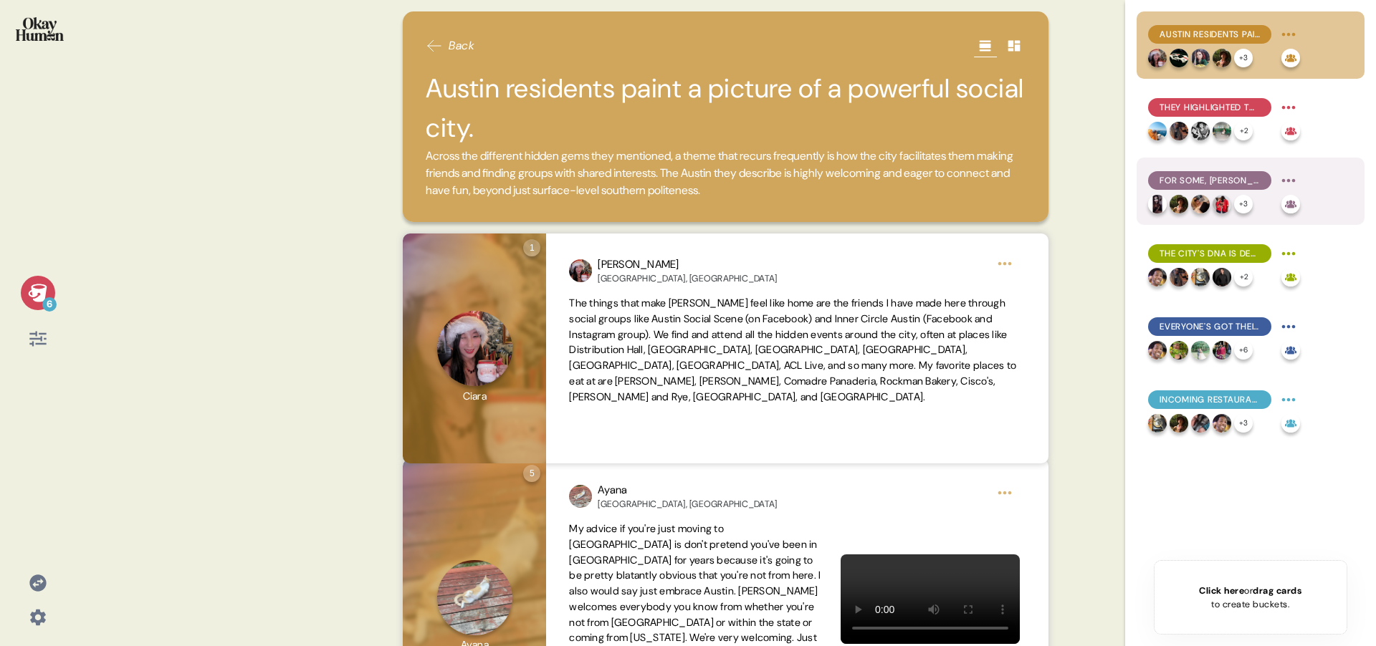
click at [1207, 181] on span "For some, [PERSON_NAME] was the archetypal Austinite: active, people-focused, a…" at bounding box center [1209, 180] width 100 height 13
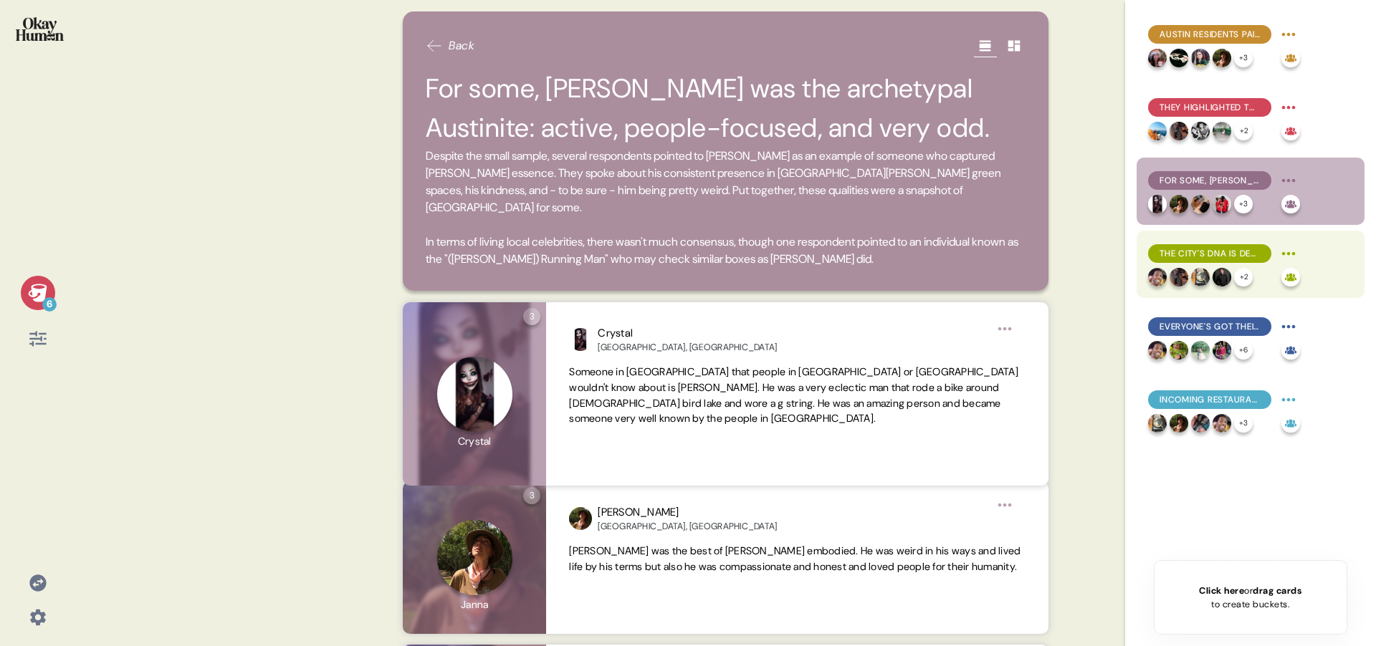
click at [1212, 246] on div "The city's DNA is decidedly musical and very diverse." at bounding box center [1209, 253] width 123 height 19
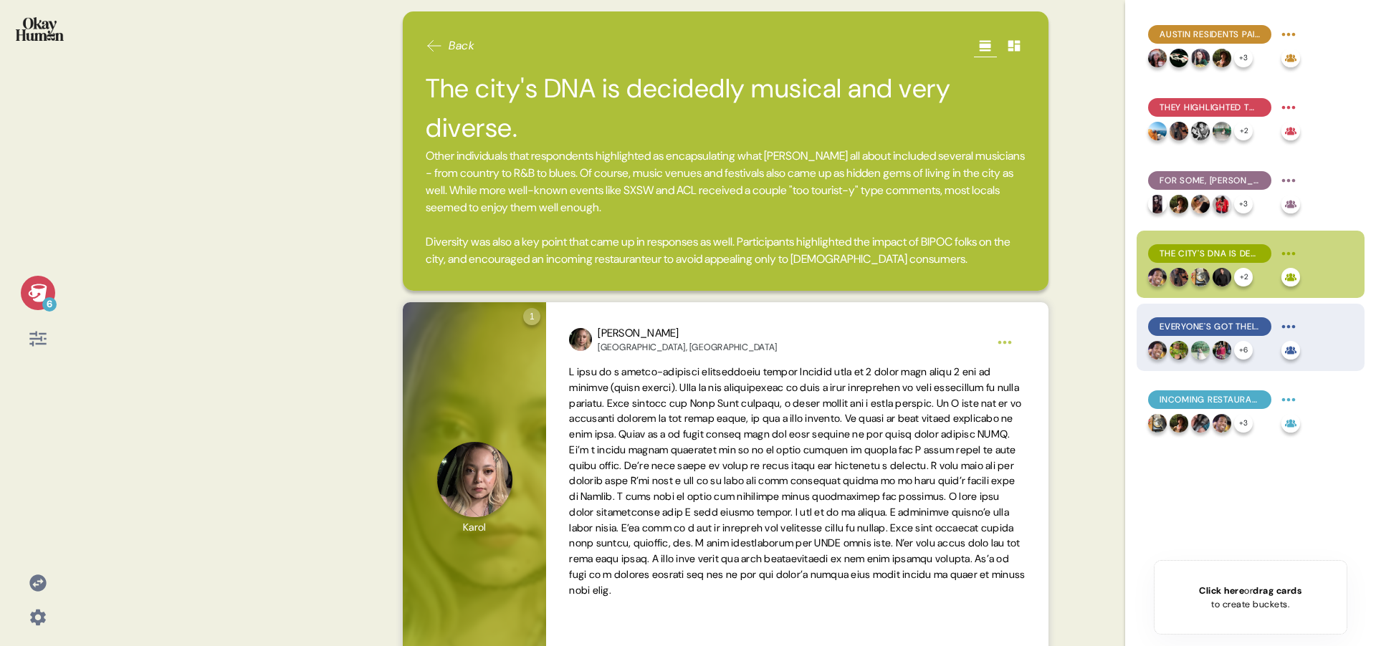
click at [1224, 325] on span "Everyone's got their hidden gem restaurants & bars, and they're swimming in foo…" at bounding box center [1209, 326] width 100 height 13
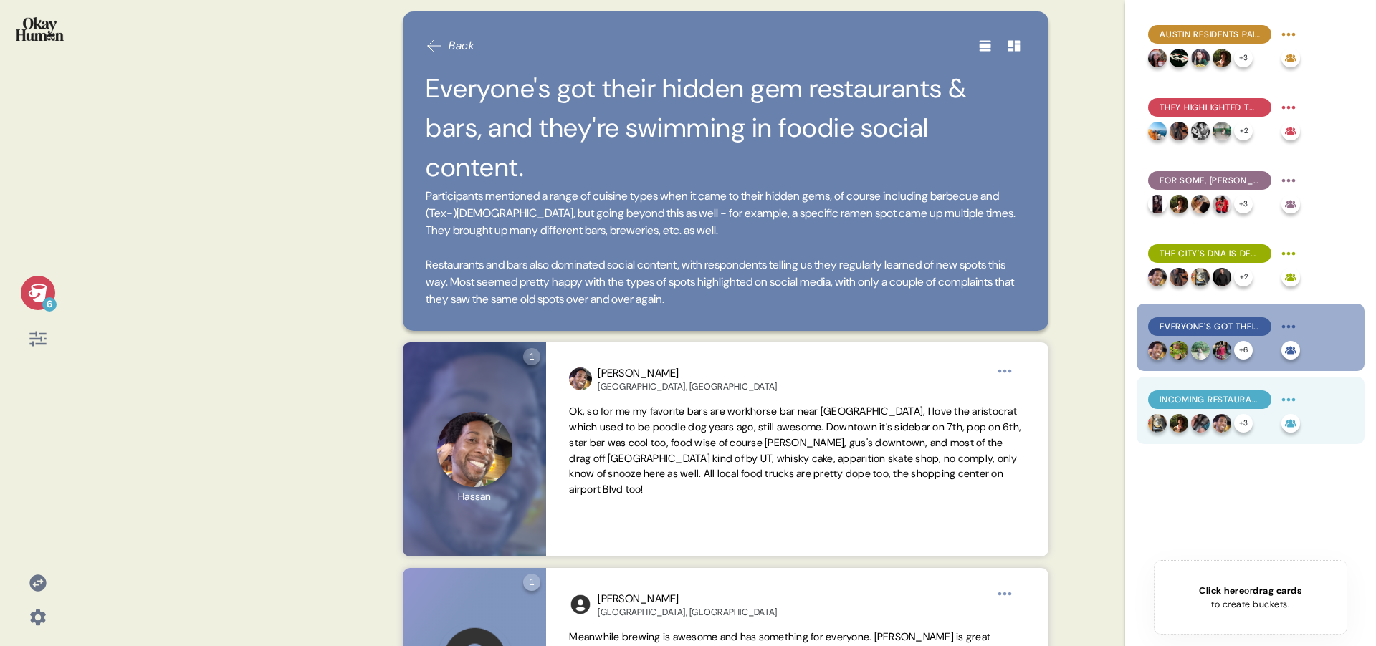
click at [1222, 394] on span "Incoming restaurants should seek to match Austin's values, offer something new,…" at bounding box center [1209, 399] width 100 height 13
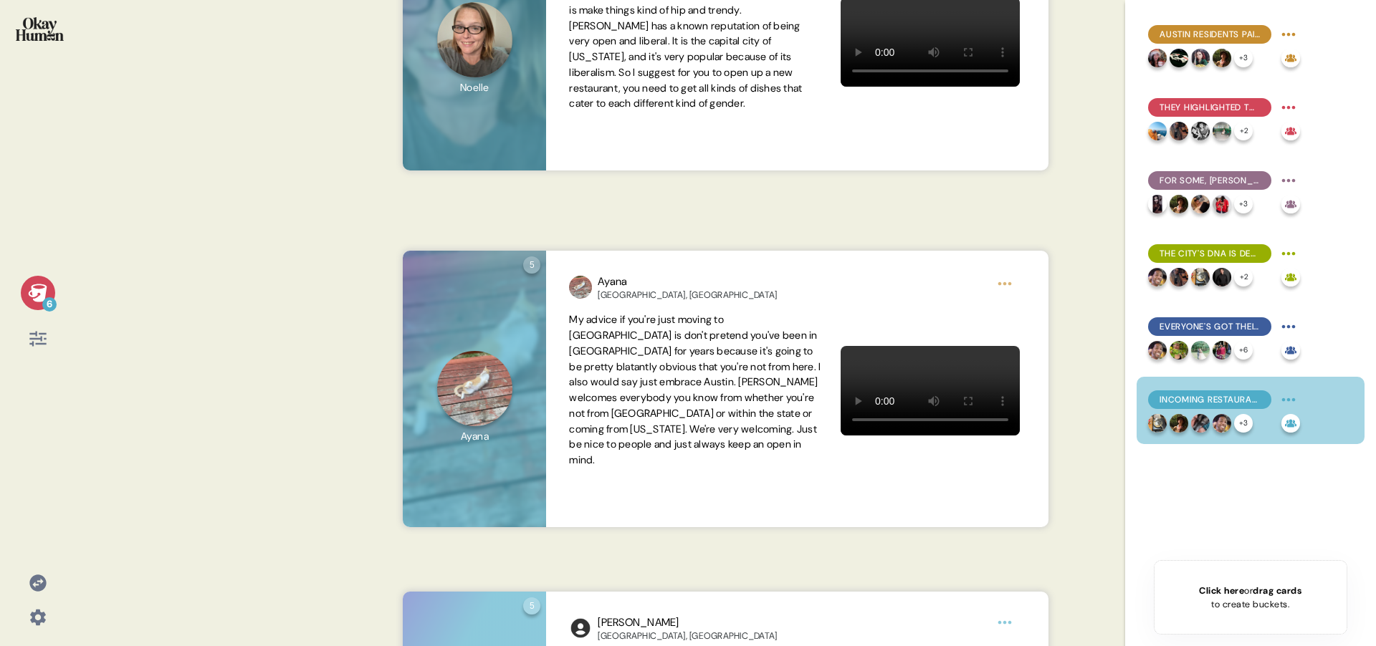
scroll to position [2364, 0]
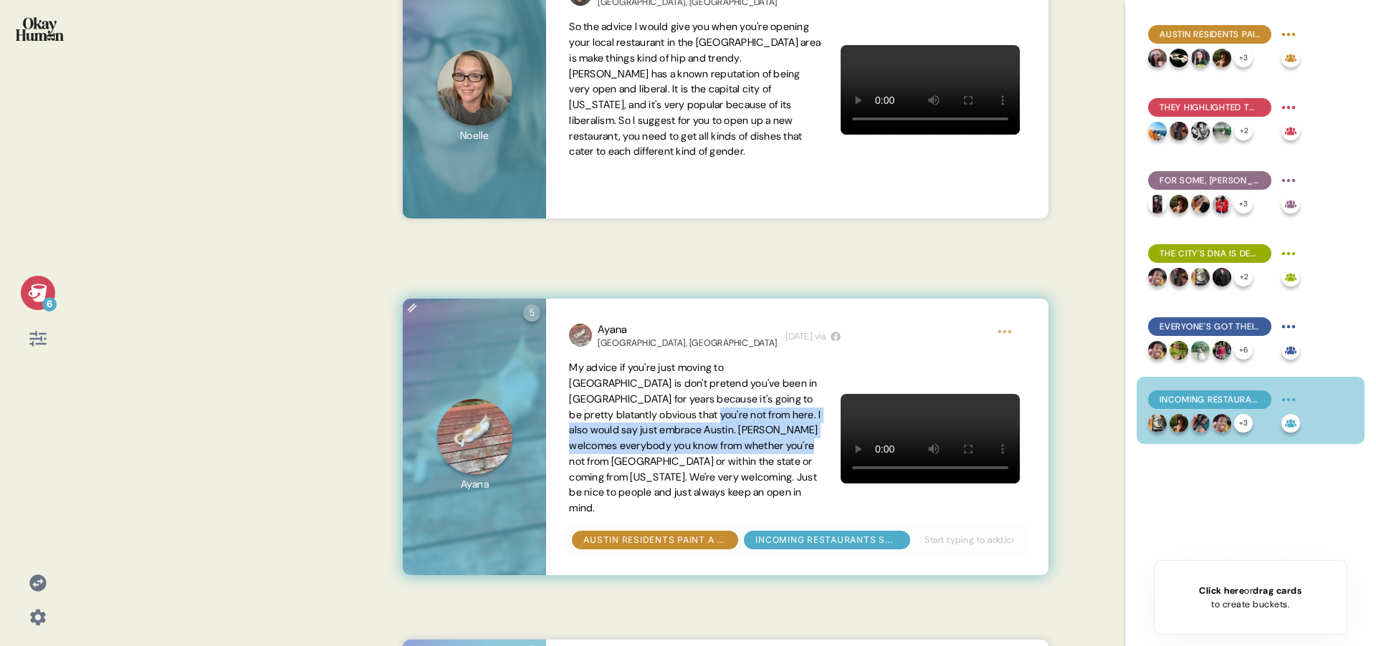
drag, startPoint x: 643, startPoint y: 409, endPoint x: 771, endPoint y: 451, distance: 134.1
click at [775, 451] on span "My advice if you're just moving to [GEOGRAPHIC_DATA] is don't pretend you've be…" at bounding box center [695, 437] width 252 height 153
click at [706, 384] on span "My advice if you're just moving to [GEOGRAPHIC_DATA] is don't pretend you've be…" at bounding box center [695, 437] width 252 height 153
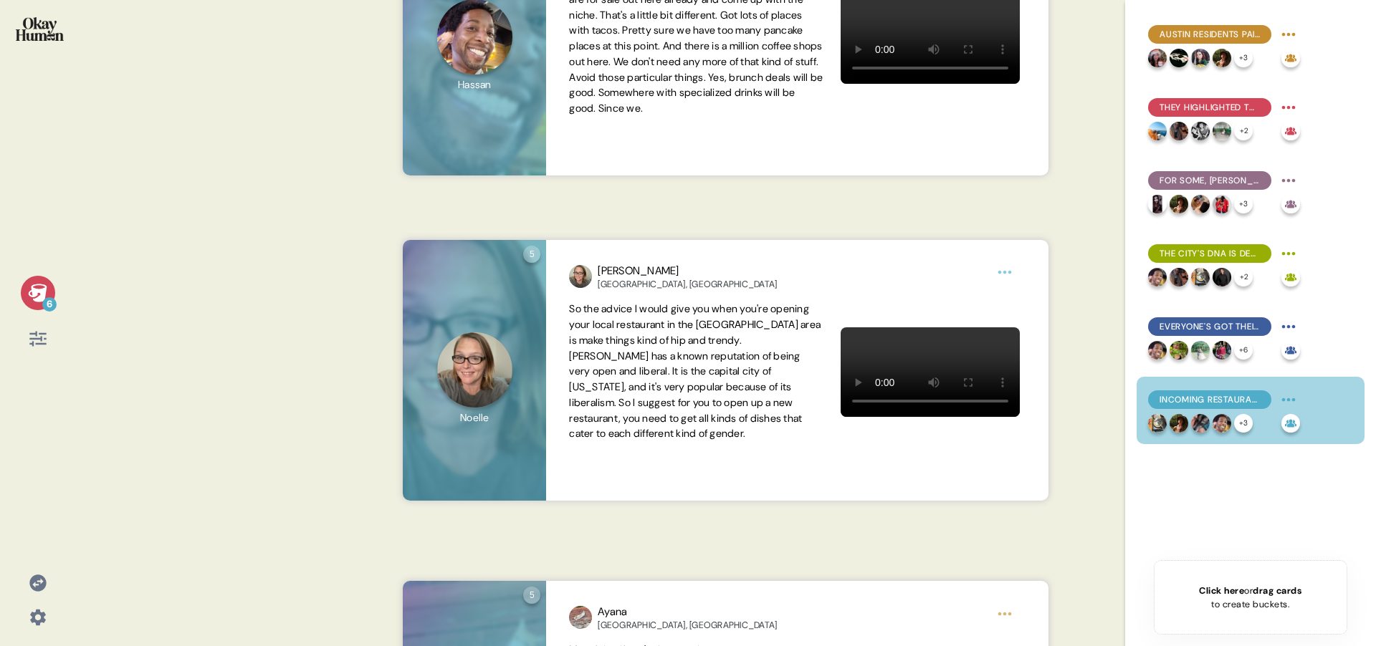
scroll to position [2079, 0]
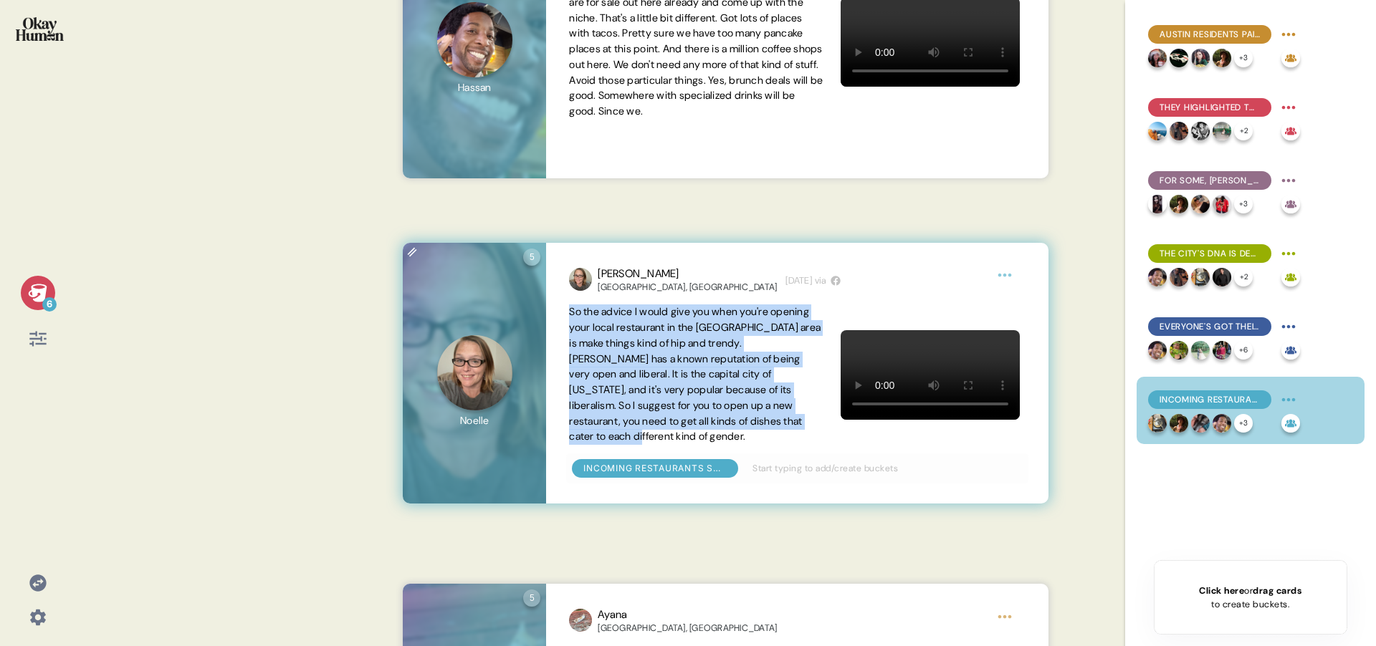
drag, startPoint x: 570, startPoint y: 312, endPoint x: 722, endPoint y: 435, distance: 195.6
click at [722, 435] on span "So the advice I would give you when you're opening your local restaurant in the…" at bounding box center [696, 375] width 254 height 140
click at [711, 349] on span "So the advice I would give you when you're opening your local restaurant in the…" at bounding box center [695, 374] width 252 height 138
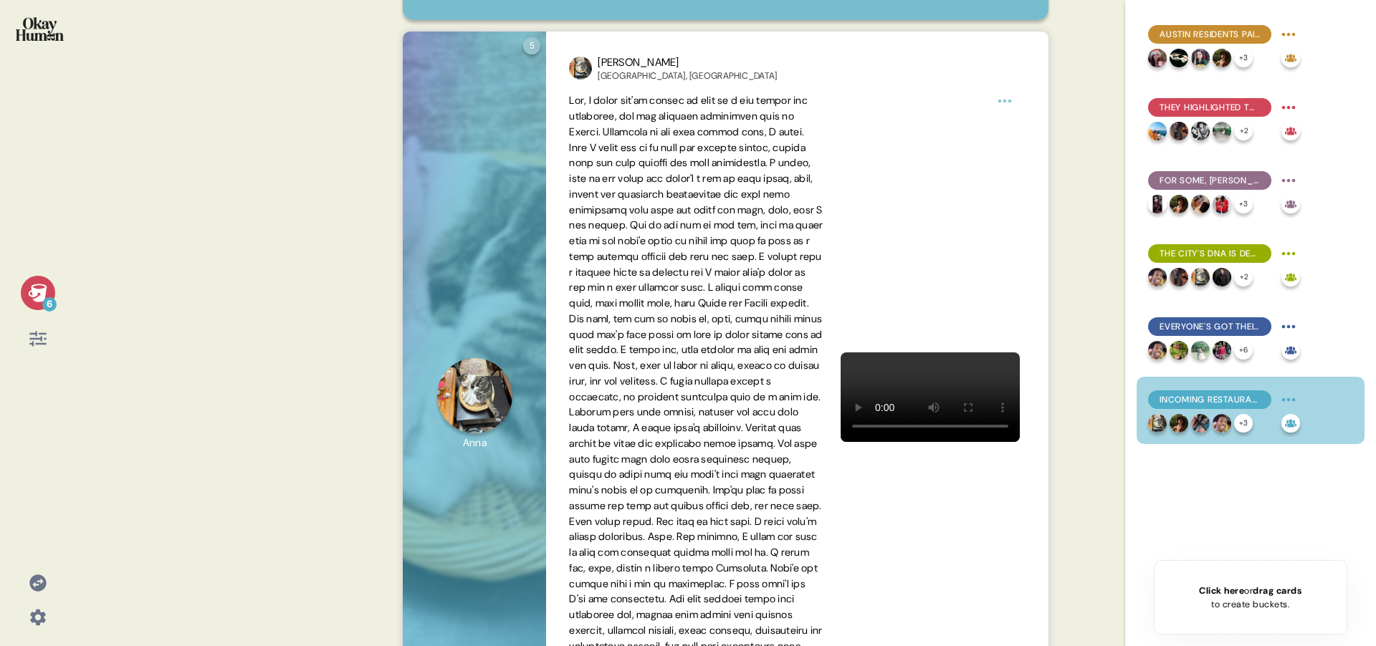
scroll to position [214, 0]
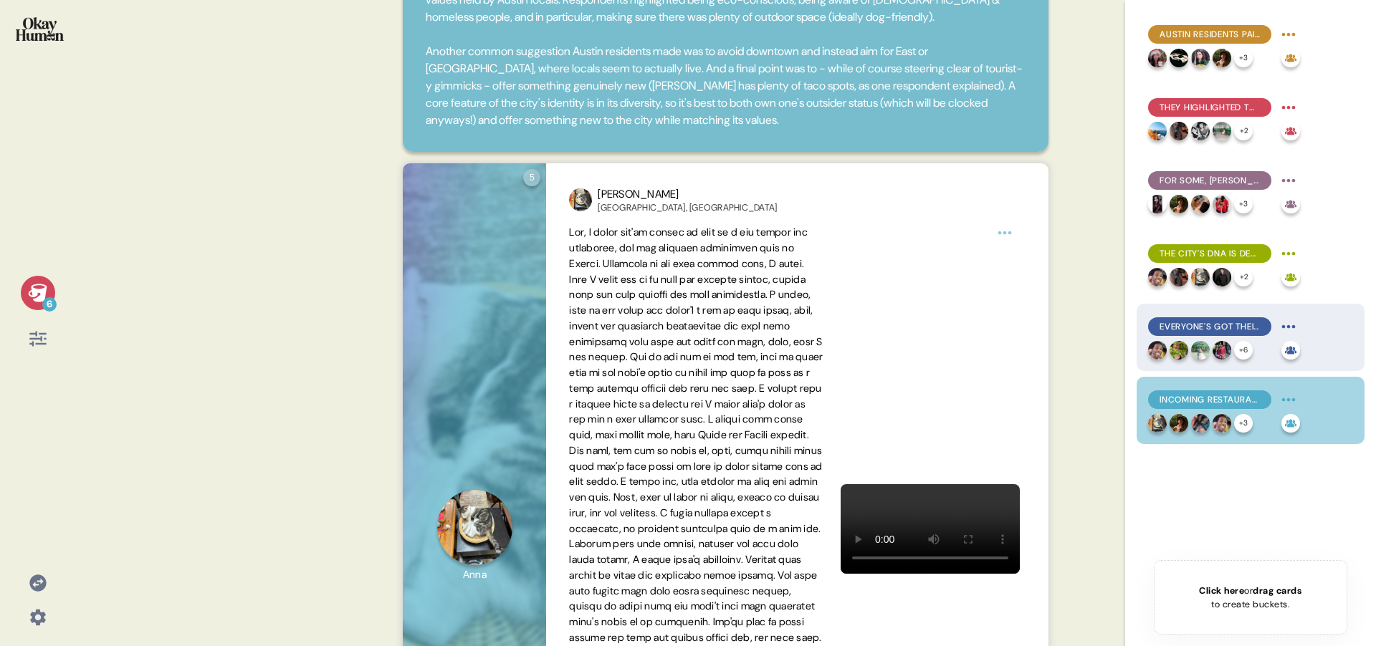
click at [1234, 320] on span "Everyone's got their hidden gem restaurants & bars, and they're swimming in foo…" at bounding box center [1209, 326] width 100 height 13
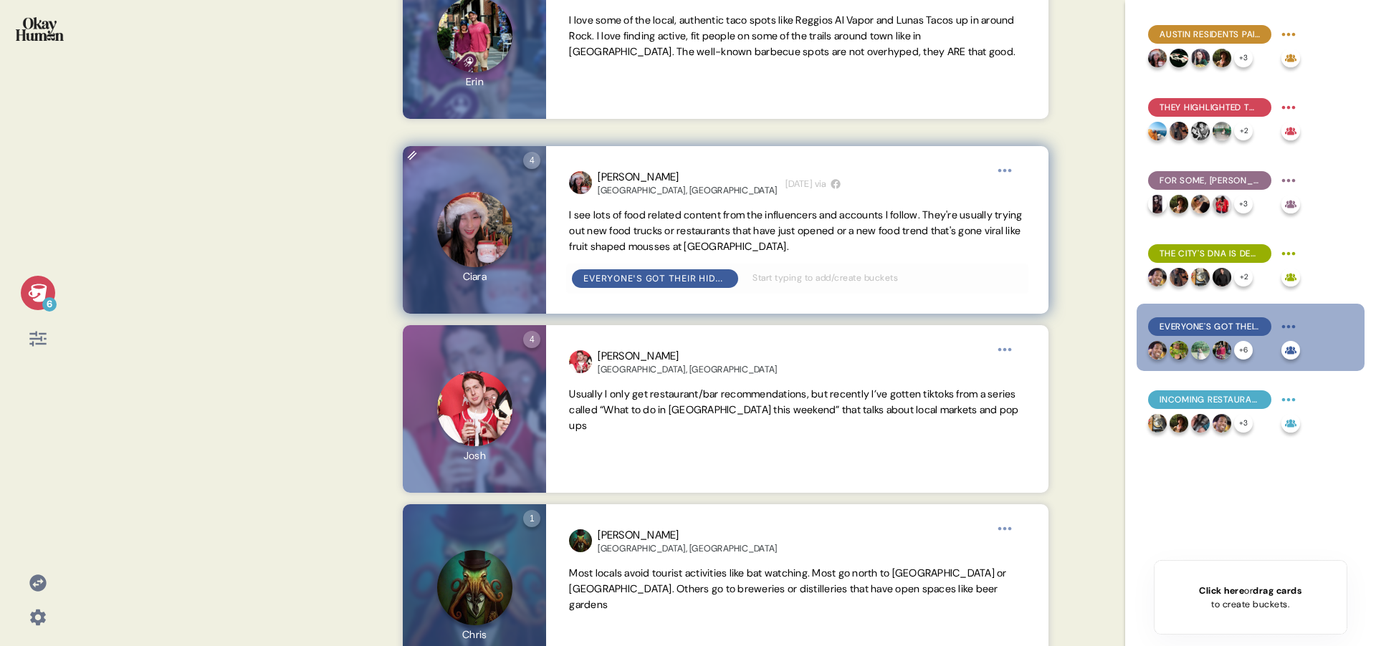
scroll to position [1199, 0]
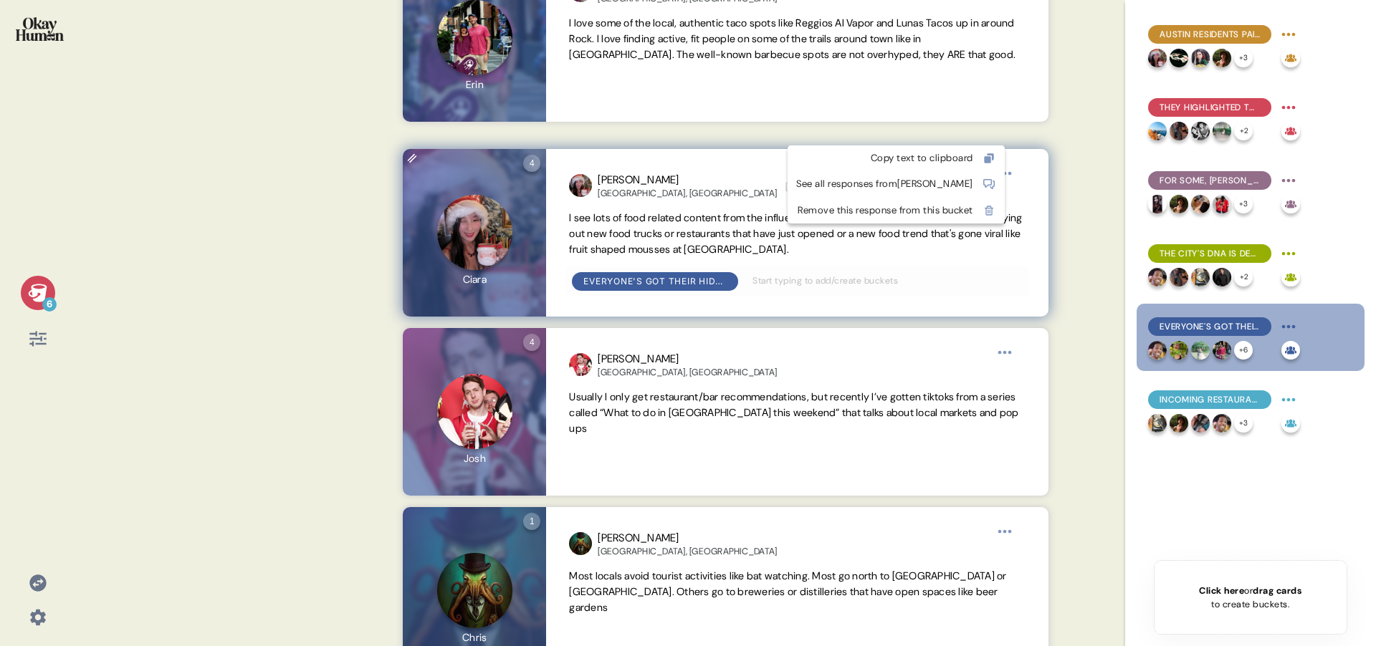
click at [1001, 135] on html "6 Back Everyone's got their hidden gem restaurants & bars, and they're swimming…" at bounding box center [688, 323] width 1376 height 646
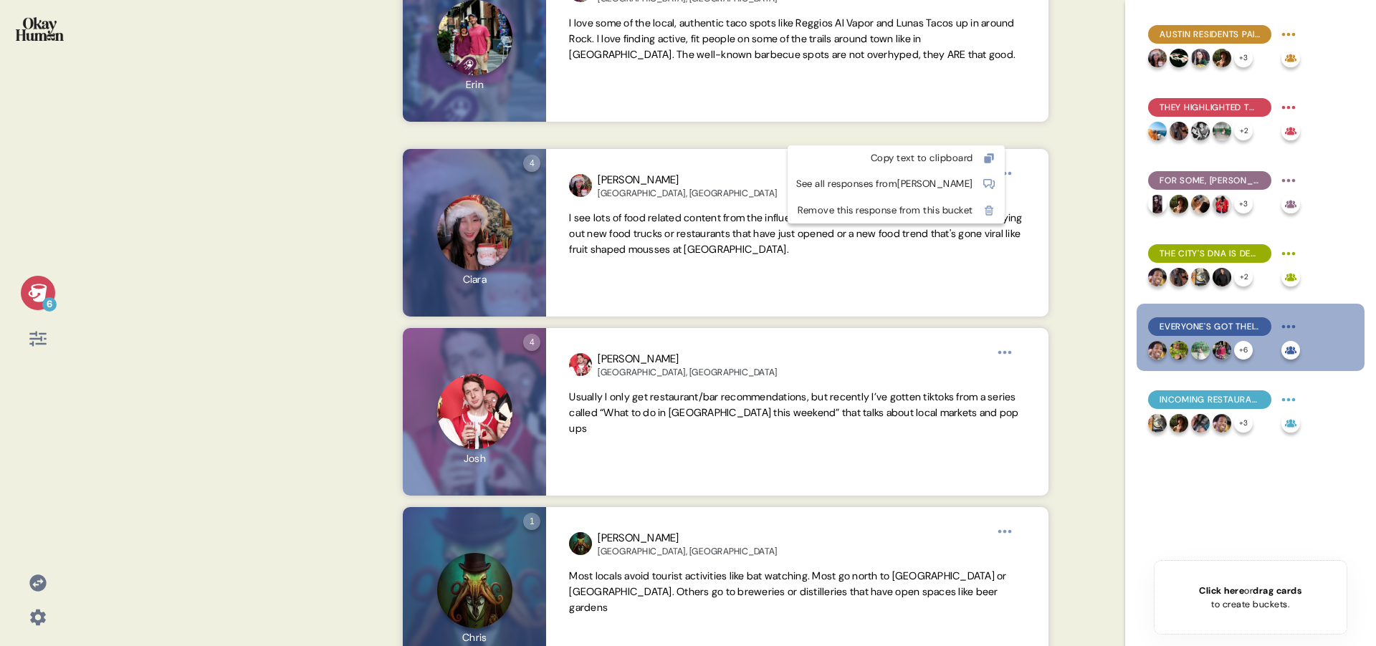
click at [1065, 138] on html "6 Back Everyone's got their hidden gem restaurants & bars, and they're swimming…" at bounding box center [688, 323] width 1376 height 646
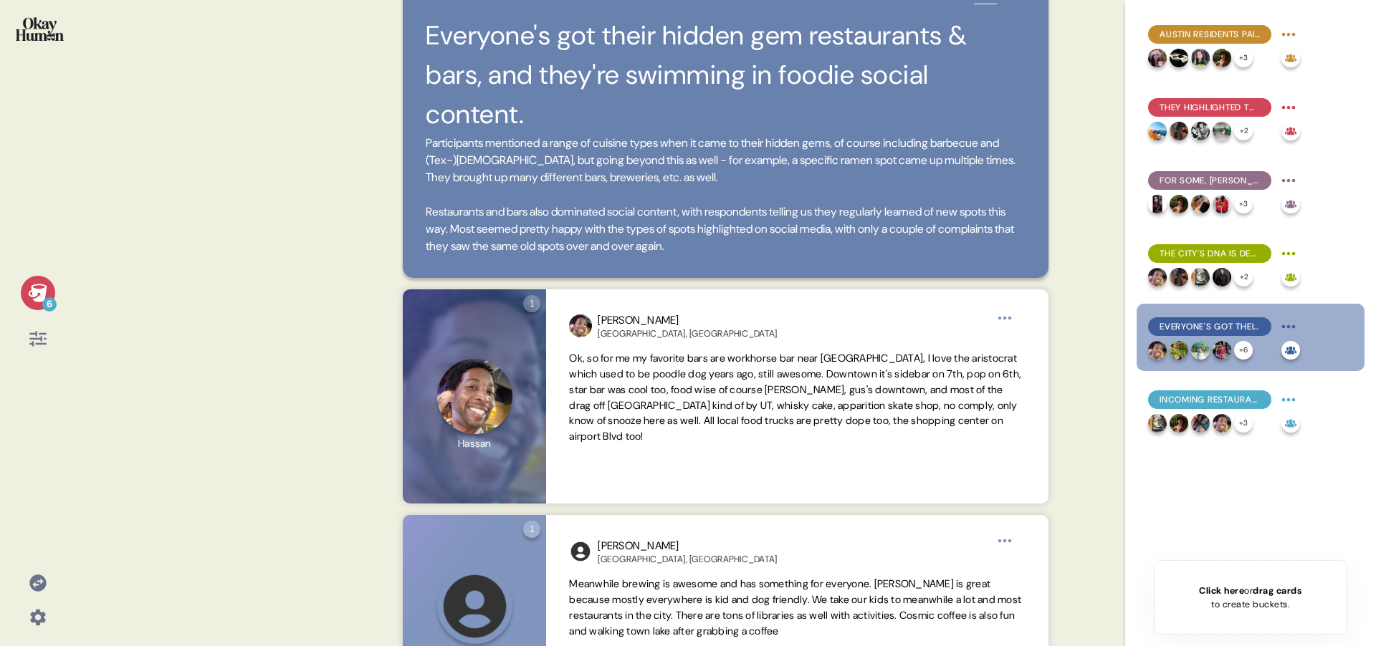
scroll to position [0, 0]
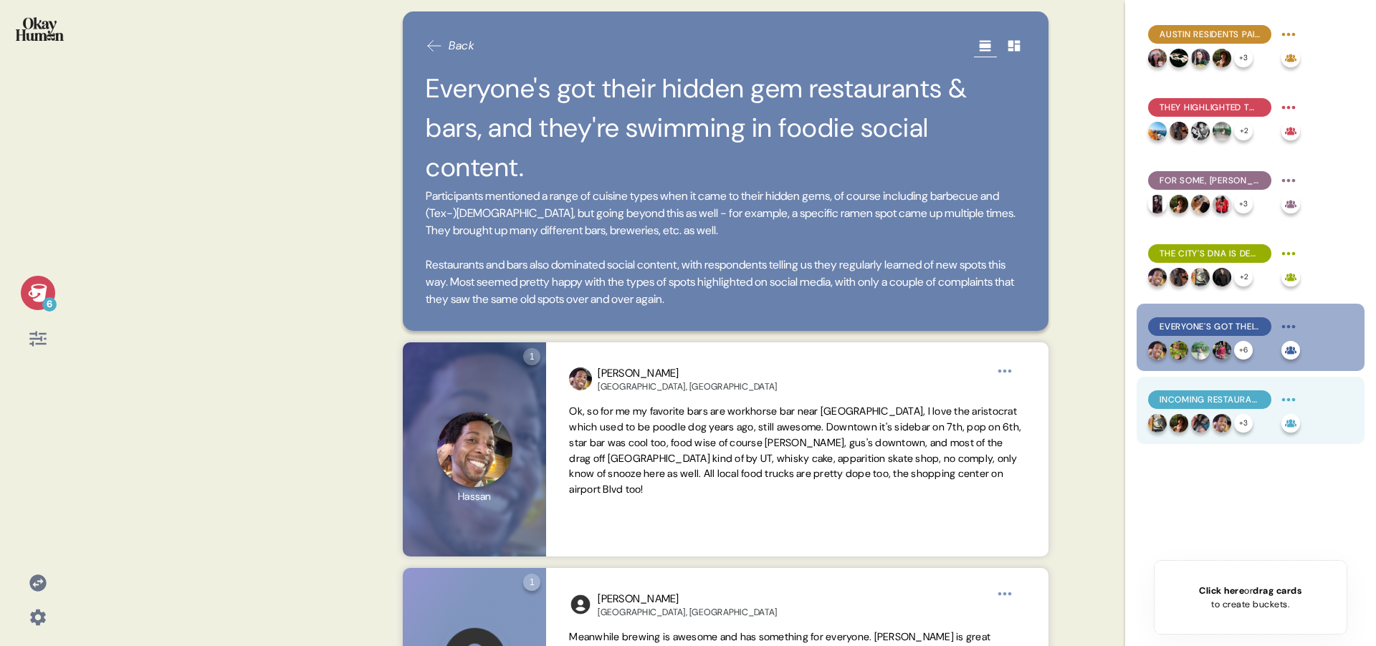
click at [1178, 401] on span "Incoming restaurants should seek to match Austin's values, offer something new,…" at bounding box center [1209, 399] width 100 height 13
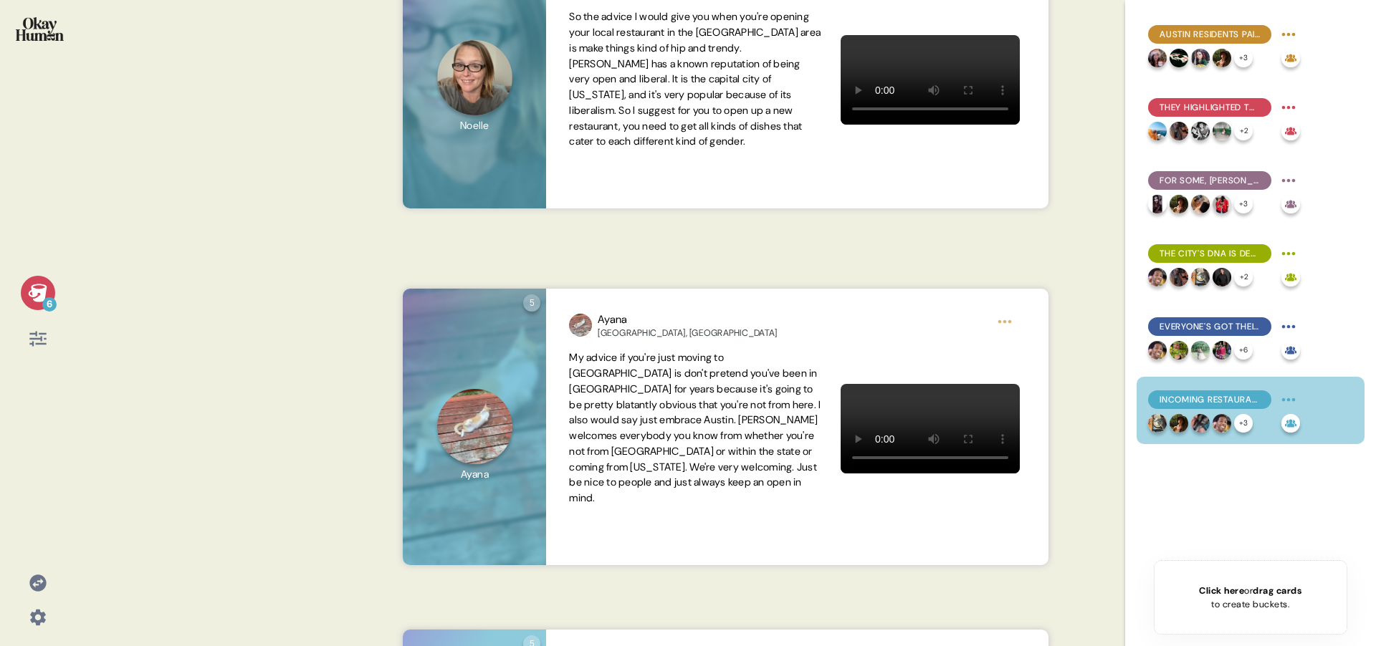
scroll to position [2371, 0]
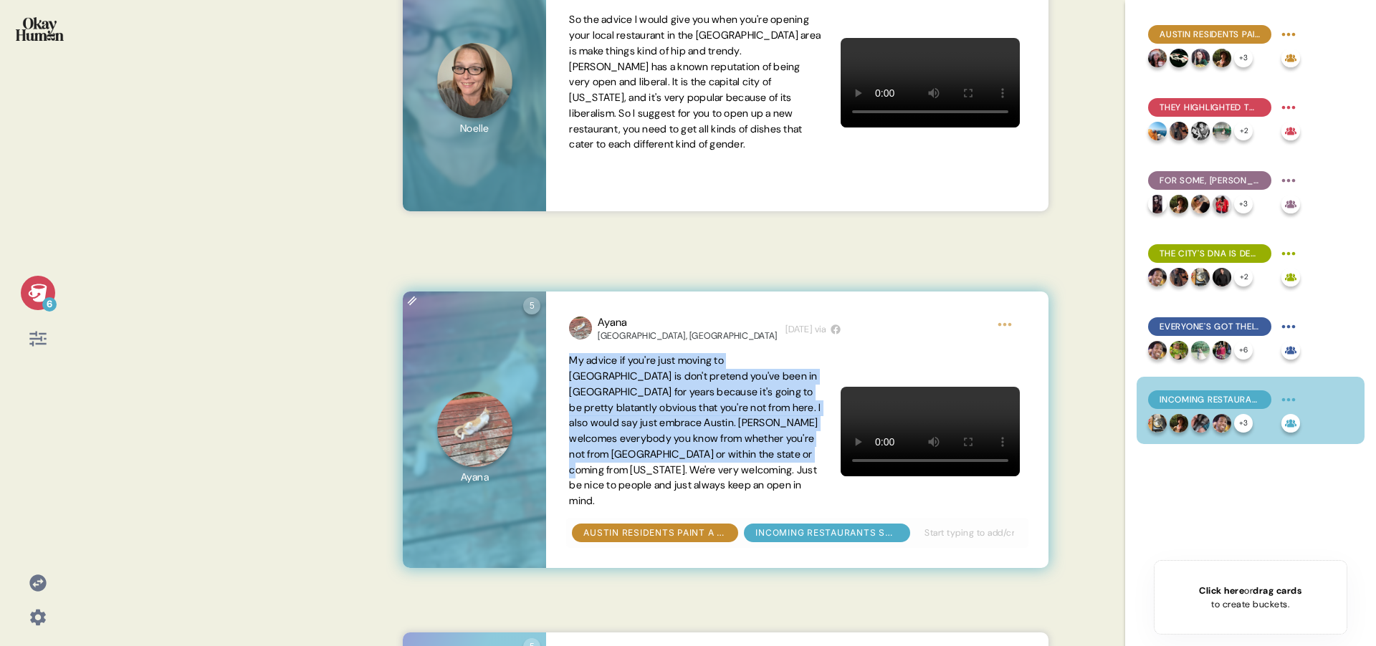
drag, startPoint x: 570, startPoint y: 358, endPoint x: 801, endPoint y: 459, distance: 252.5
click at [801, 459] on span "My advice if you're just moving to [GEOGRAPHIC_DATA] is don't pretend you've be…" at bounding box center [695, 430] width 252 height 153
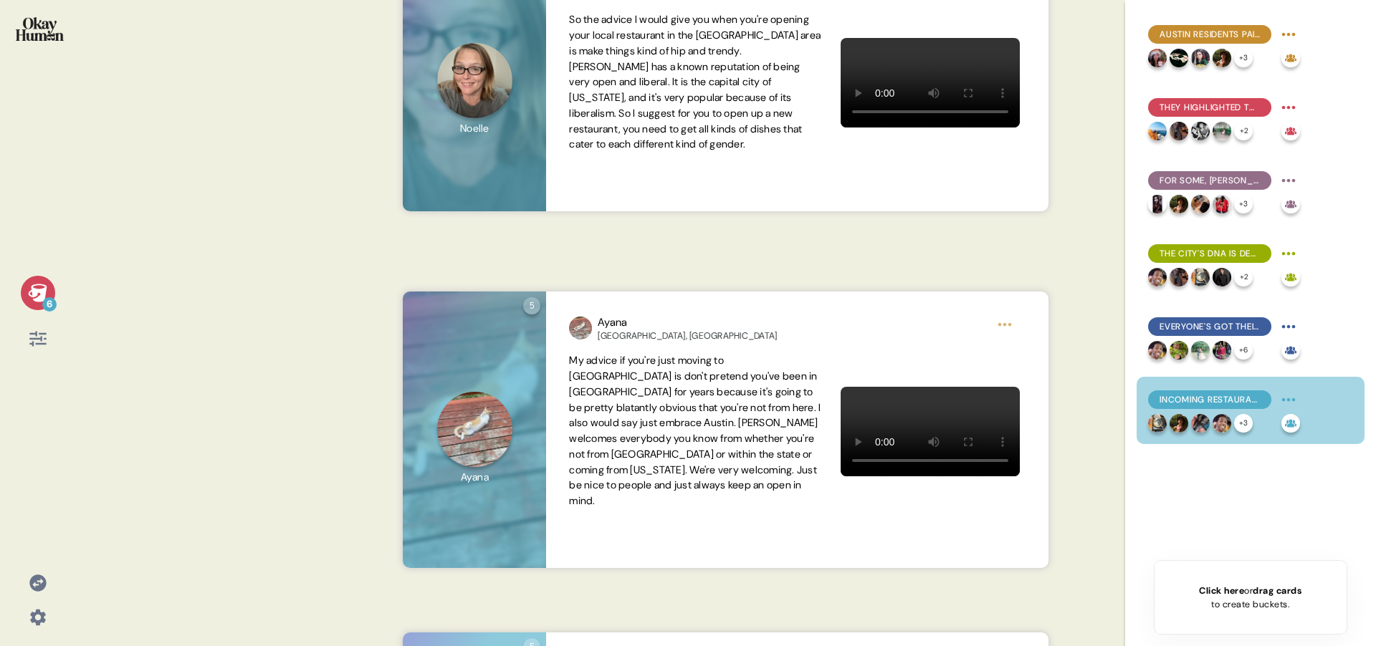
click at [1053, 510] on div "5 Question five Click to view responses to this question Record a video where y…" at bounding box center [725, 430] width 679 height 277
click at [1064, 335] on div "5 Question five Click to view responses to this question Record a video where y…" at bounding box center [725, 430] width 679 height 277
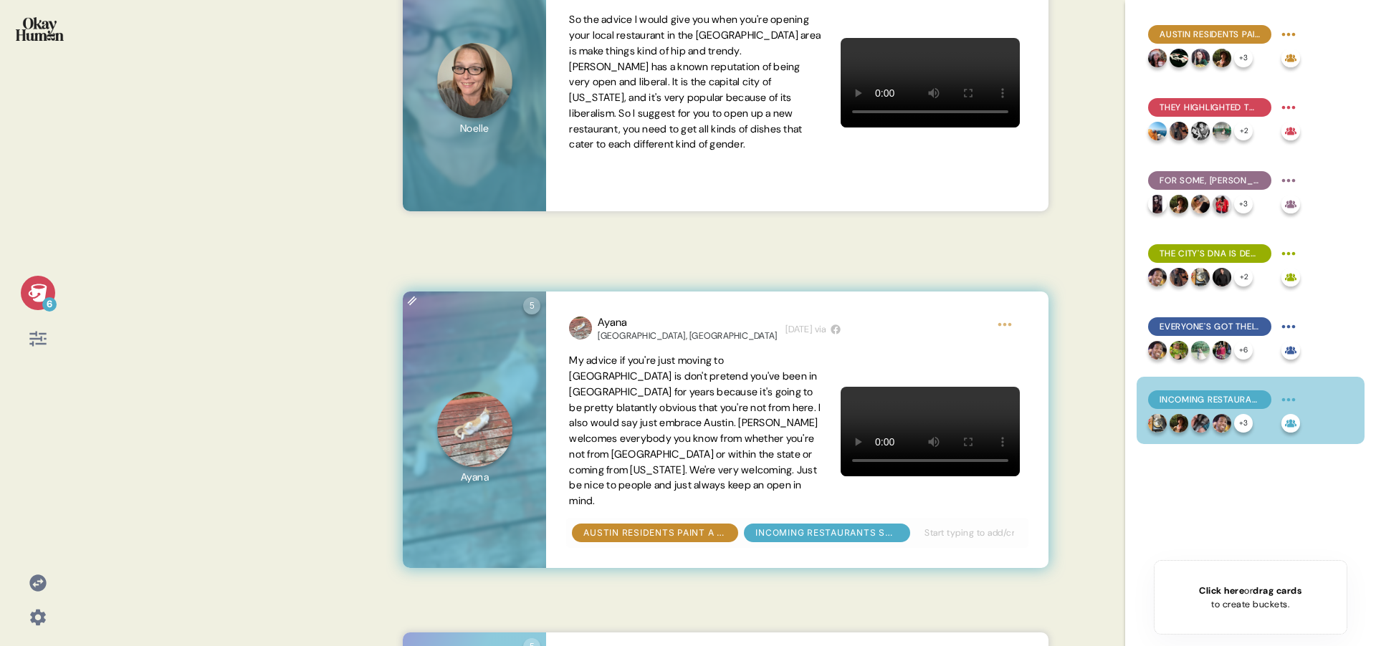
click at [911, 443] on video at bounding box center [930, 432] width 179 height 90
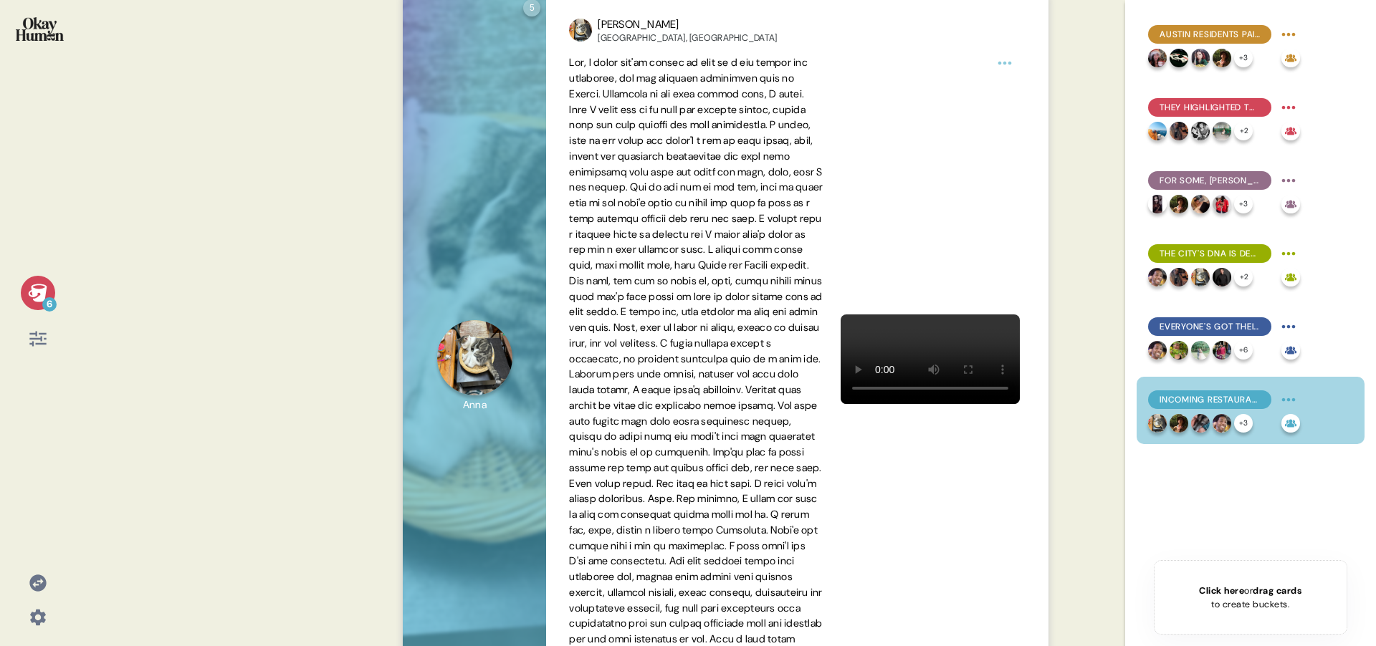
scroll to position [349, 0]
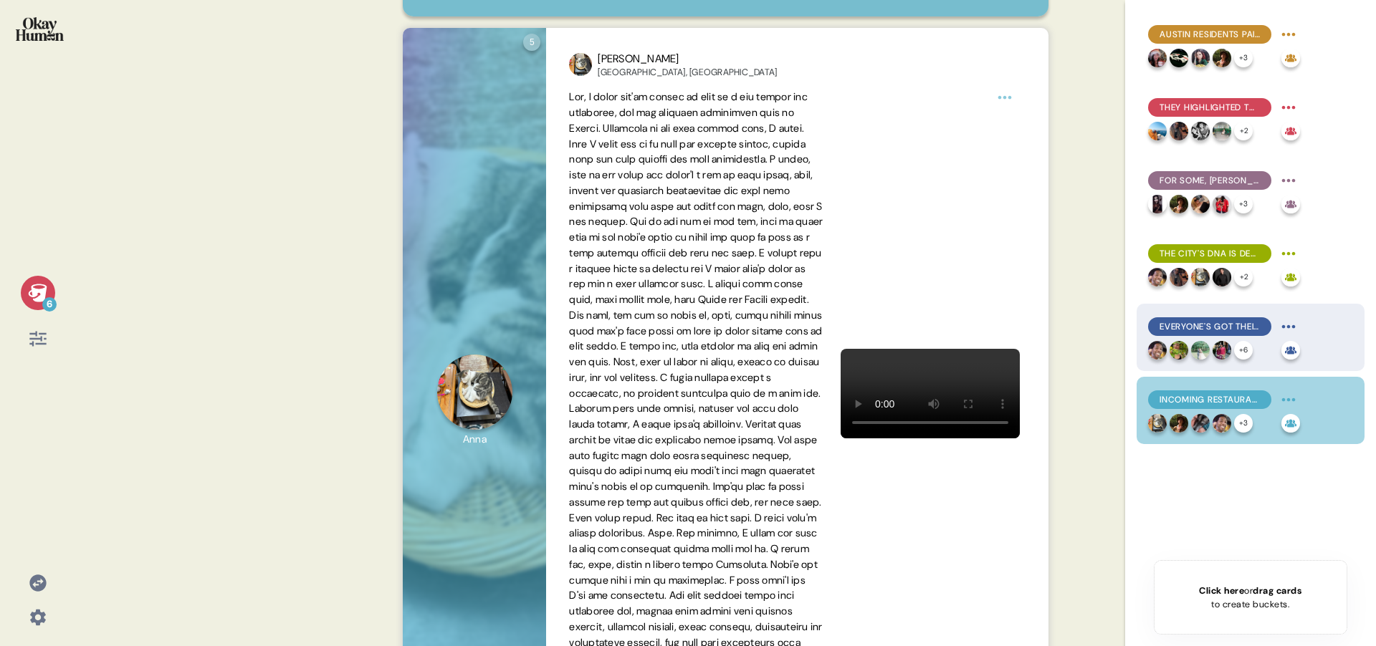
click at [1227, 329] on span "Everyone's got their hidden gem restaurants & bars, and they're swimming in foo…" at bounding box center [1209, 326] width 100 height 13
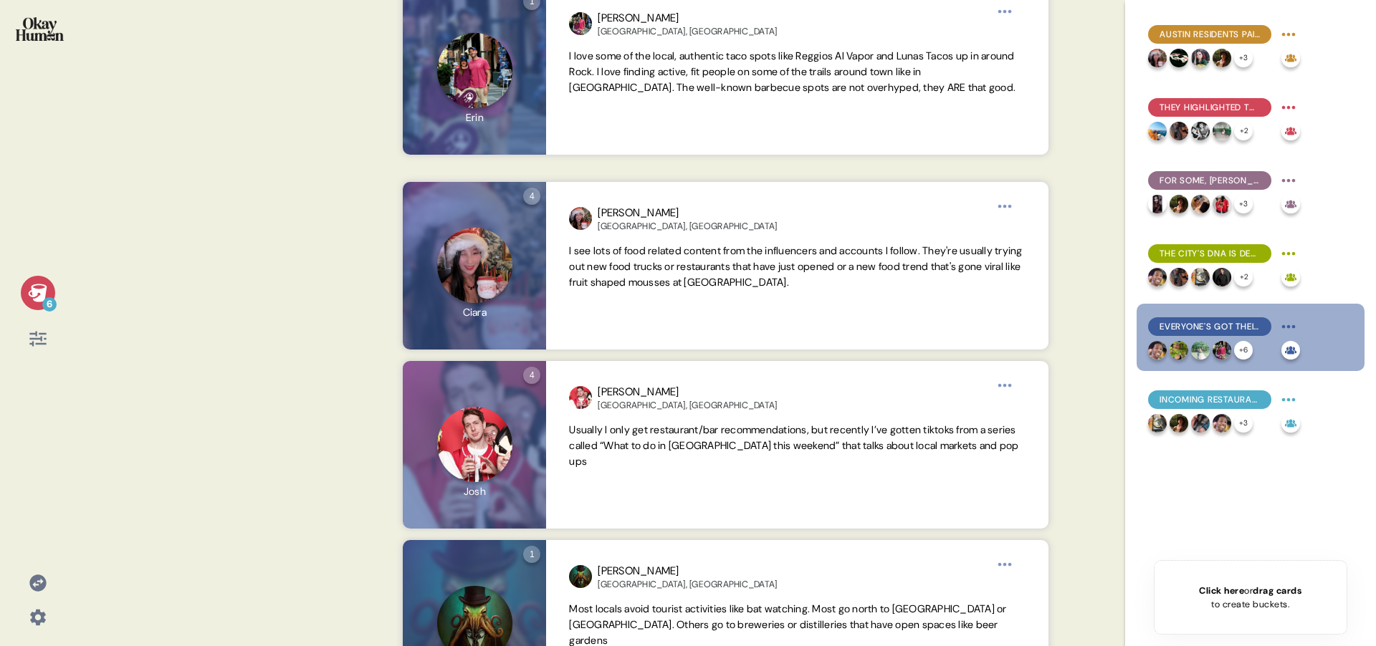
scroll to position [1510, 0]
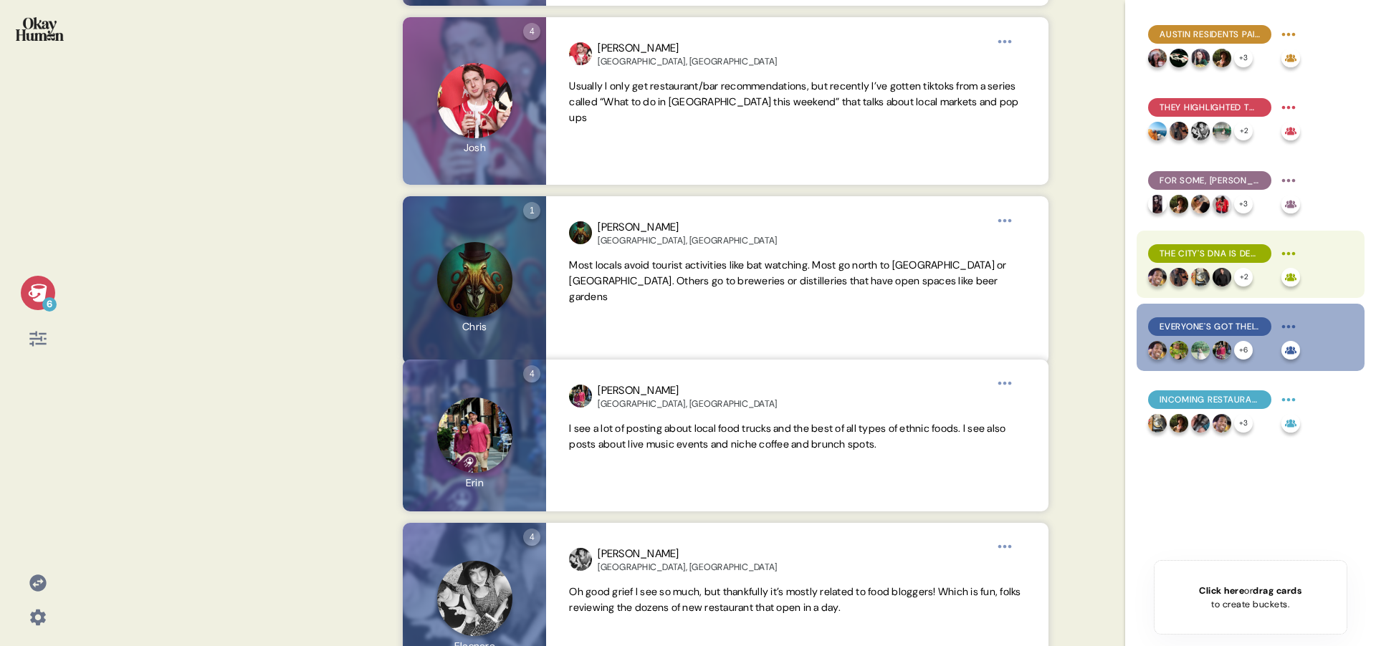
click at [1197, 251] on span "The city's DNA is decidedly musical and very diverse." at bounding box center [1209, 253] width 100 height 13
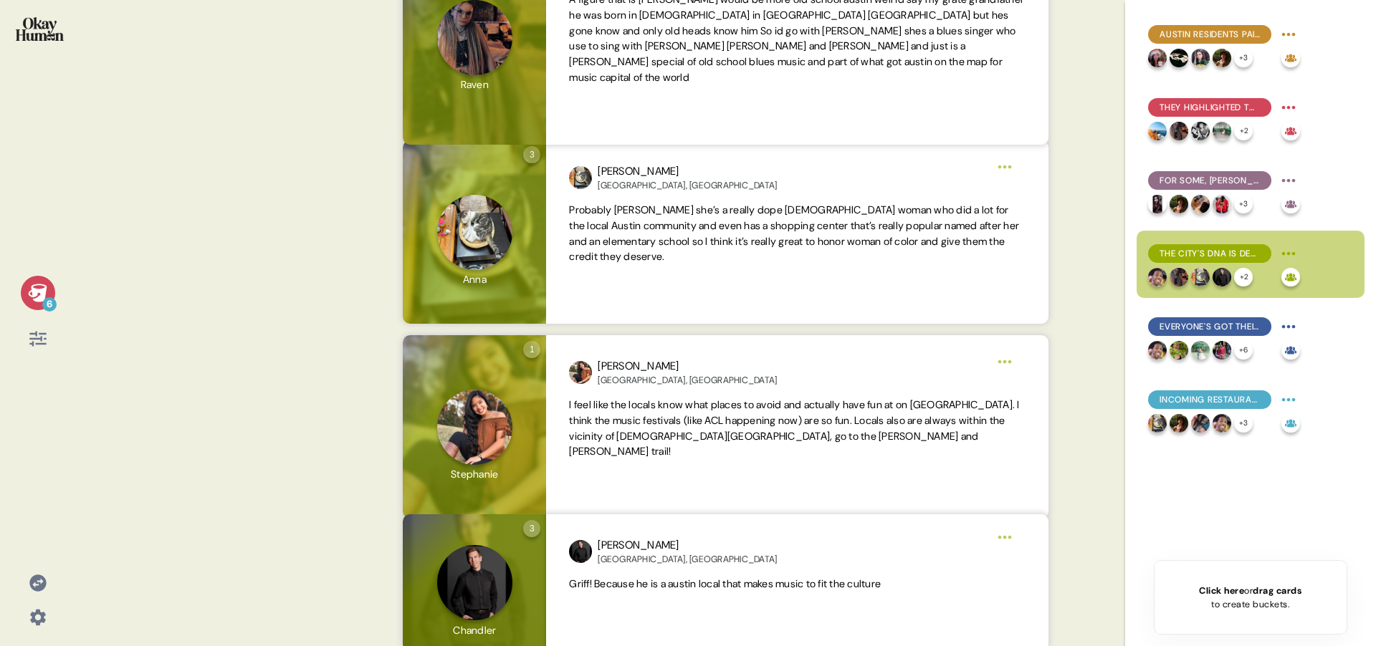
scroll to position [966, 0]
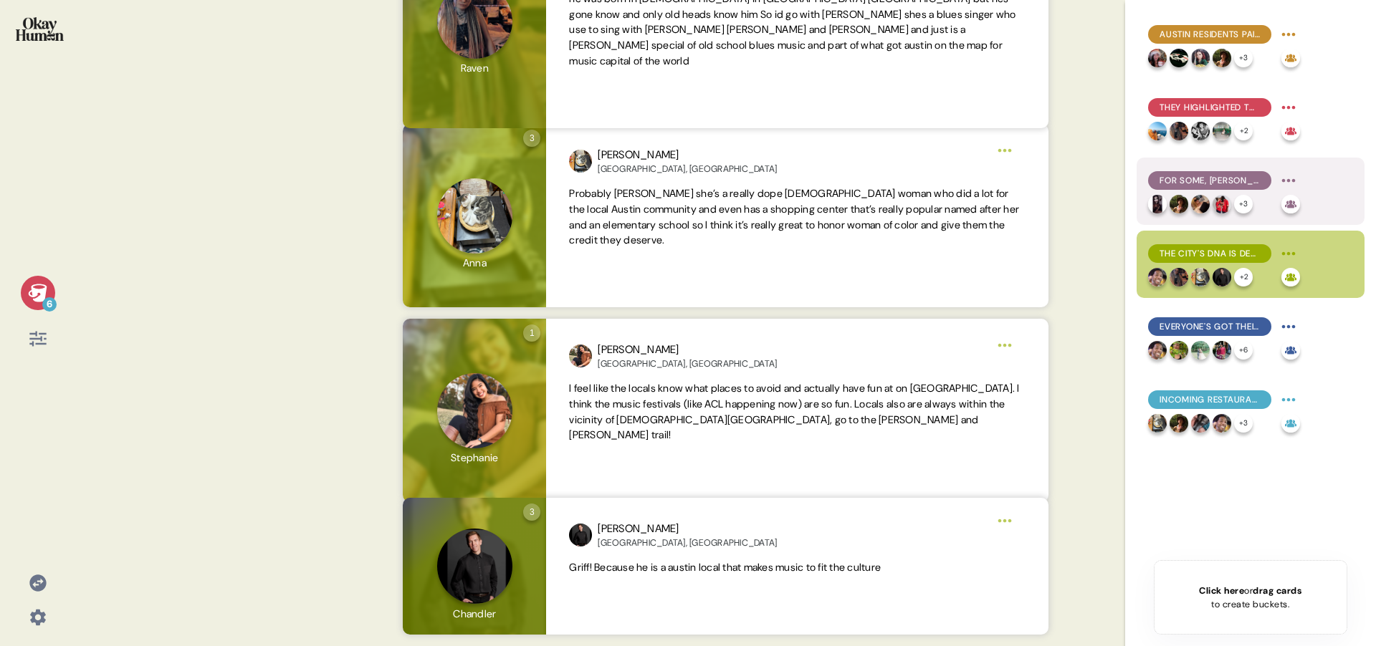
click at [1197, 178] on span "For some, [PERSON_NAME] was the archetypal Austinite: active, people-focused, a…" at bounding box center [1209, 180] width 100 height 13
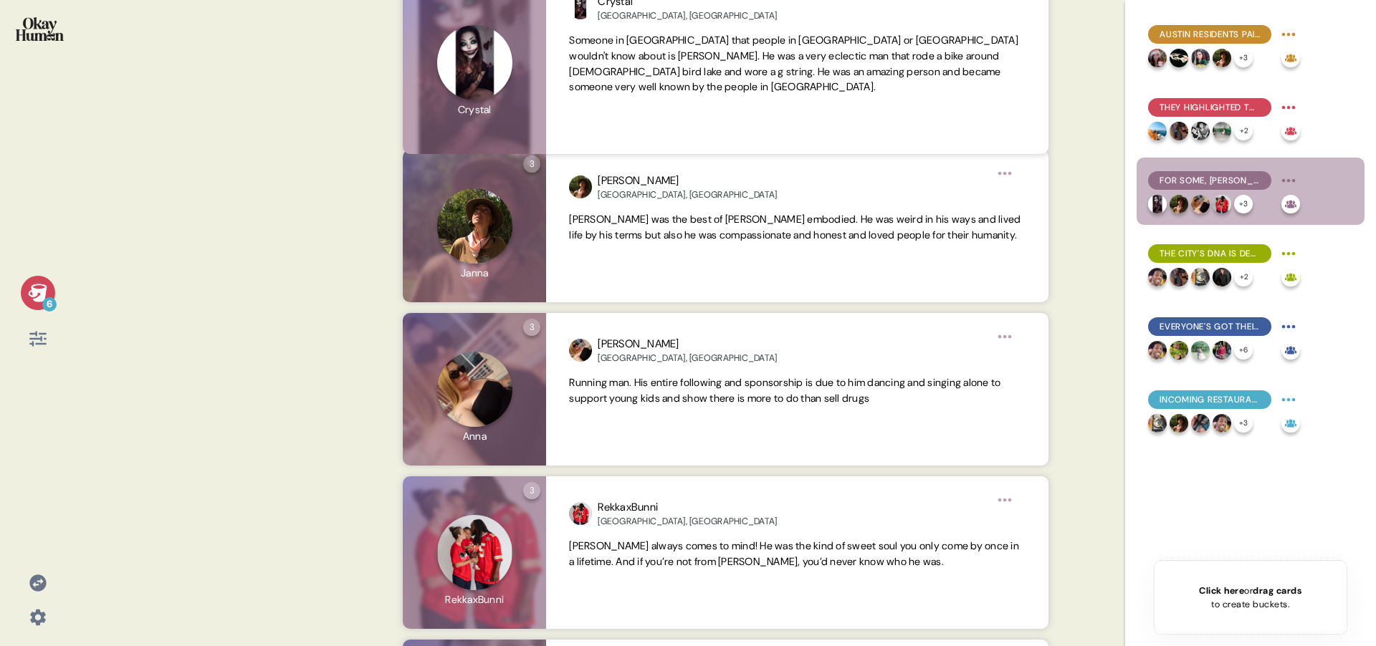
scroll to position [0, 0]
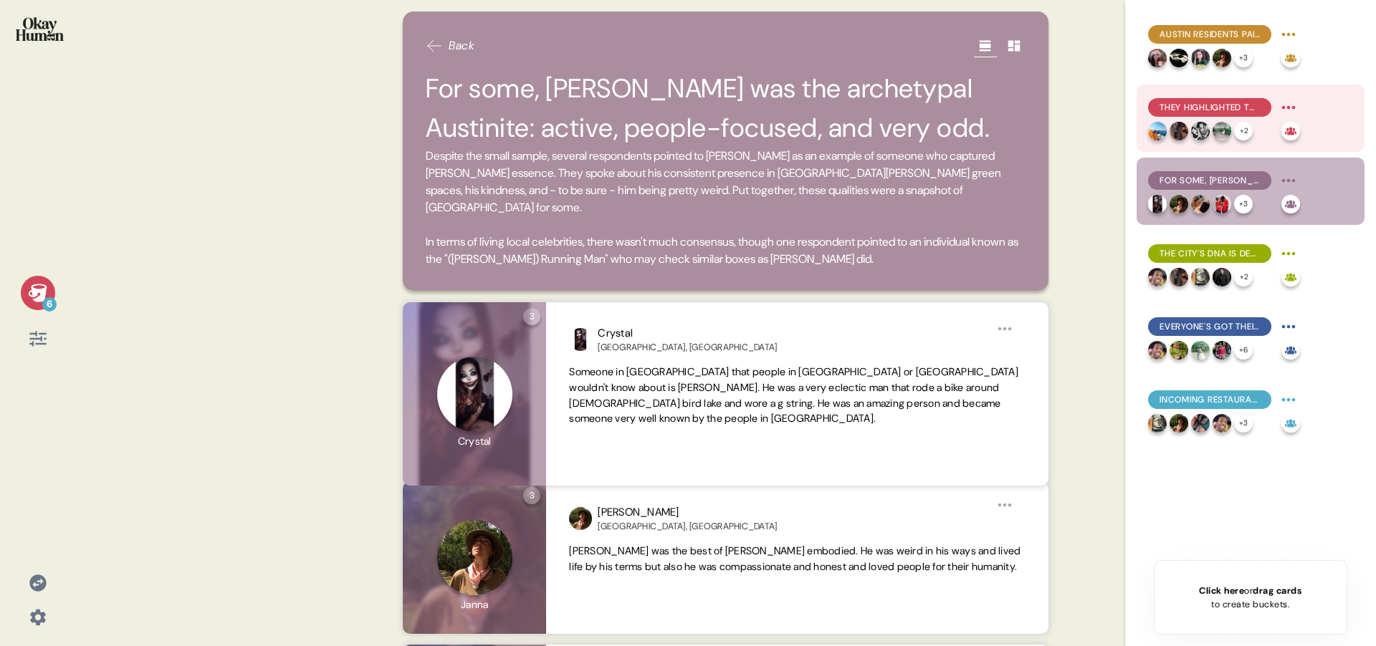
click at [1227, 102] on span "They highlighted the city's active, outdoors-y feel, mentioning loads of parks …" at bounding box center [1209, 107] width 100 height 13
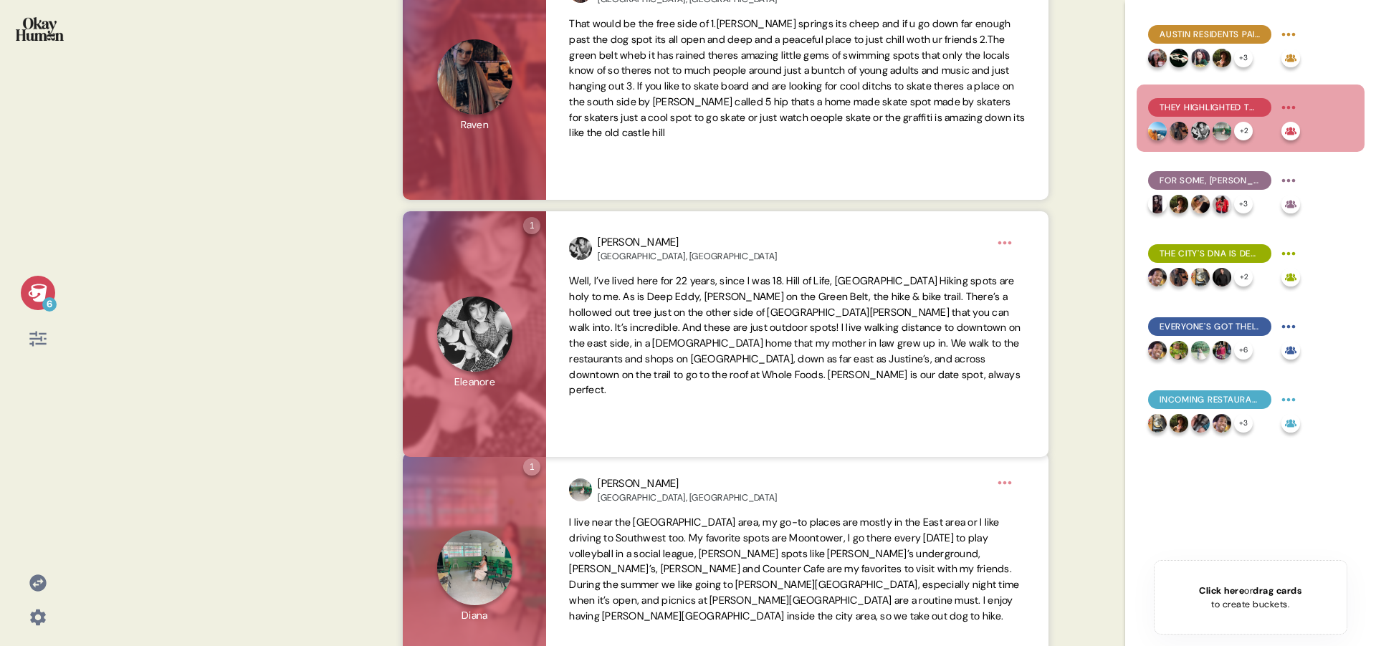
scroll to position [992, 0]
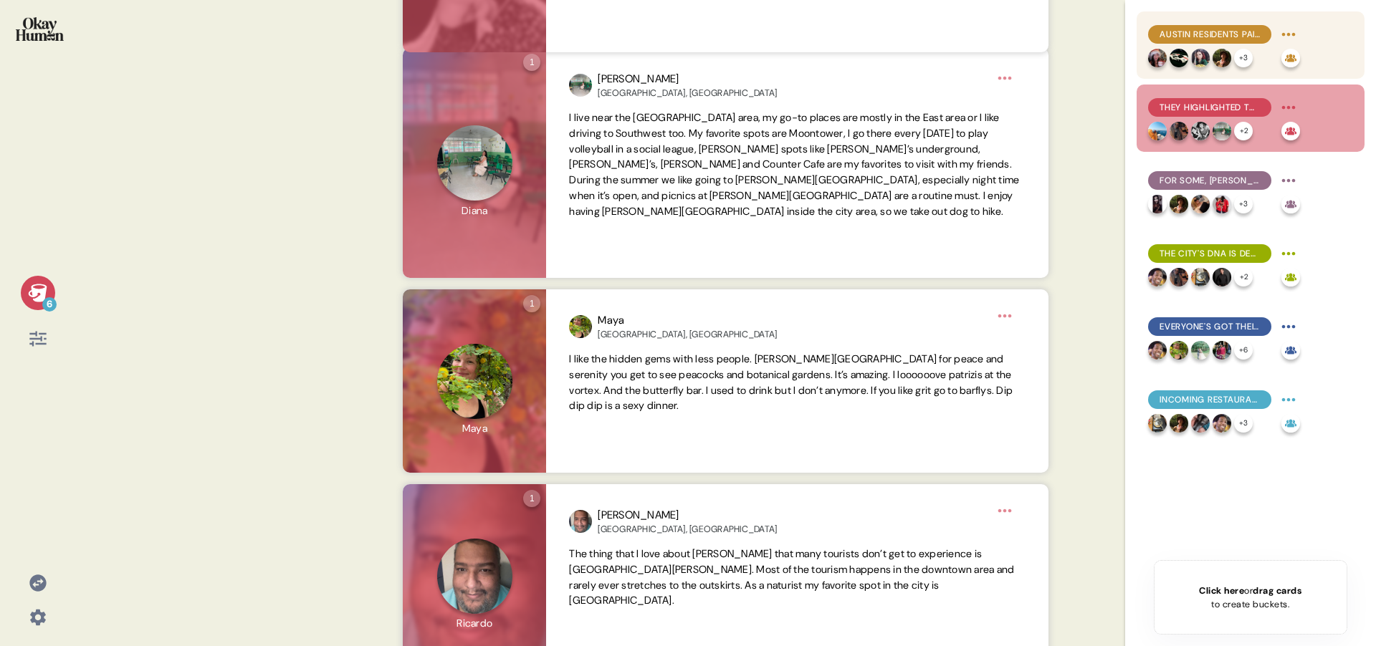
click at [1186, 34] on span "Austin residents paint a picture of a powerful social city." at bounding box center [1209, 34] width 100 height 13
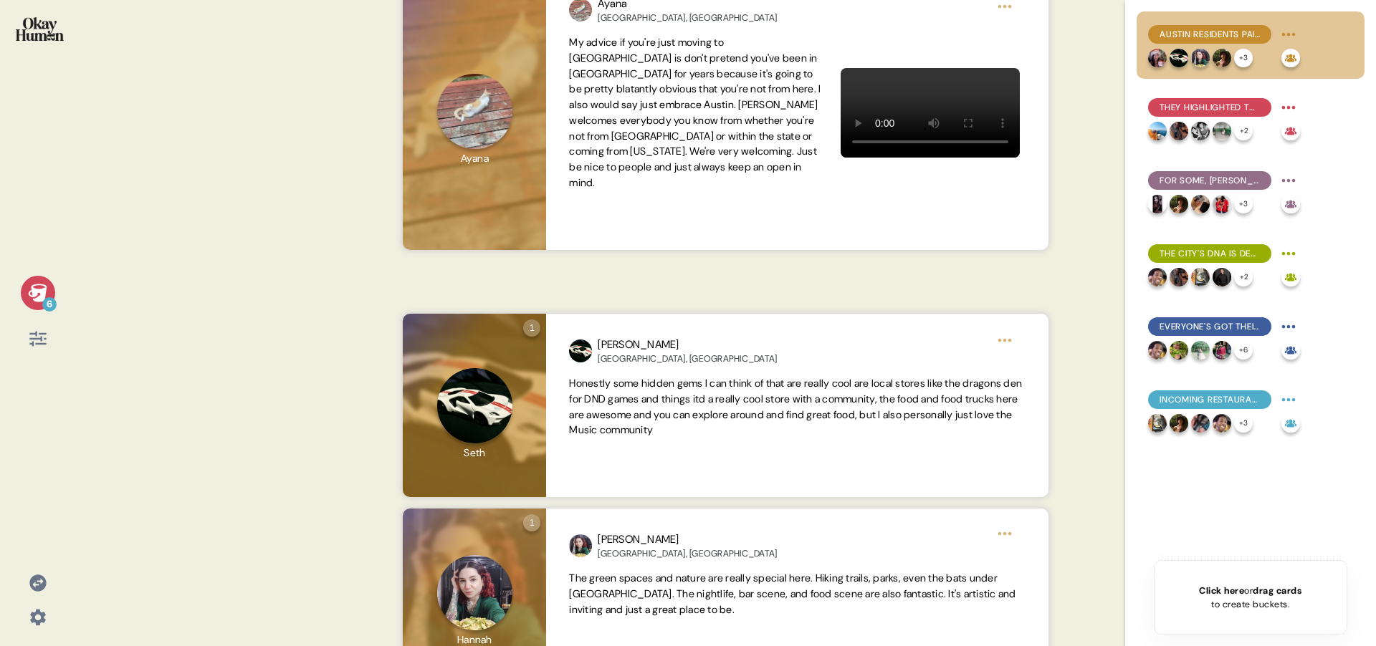
scroll to position [550, 0]
